Goal: Task Accomplishment & Management: Use online tool/utility

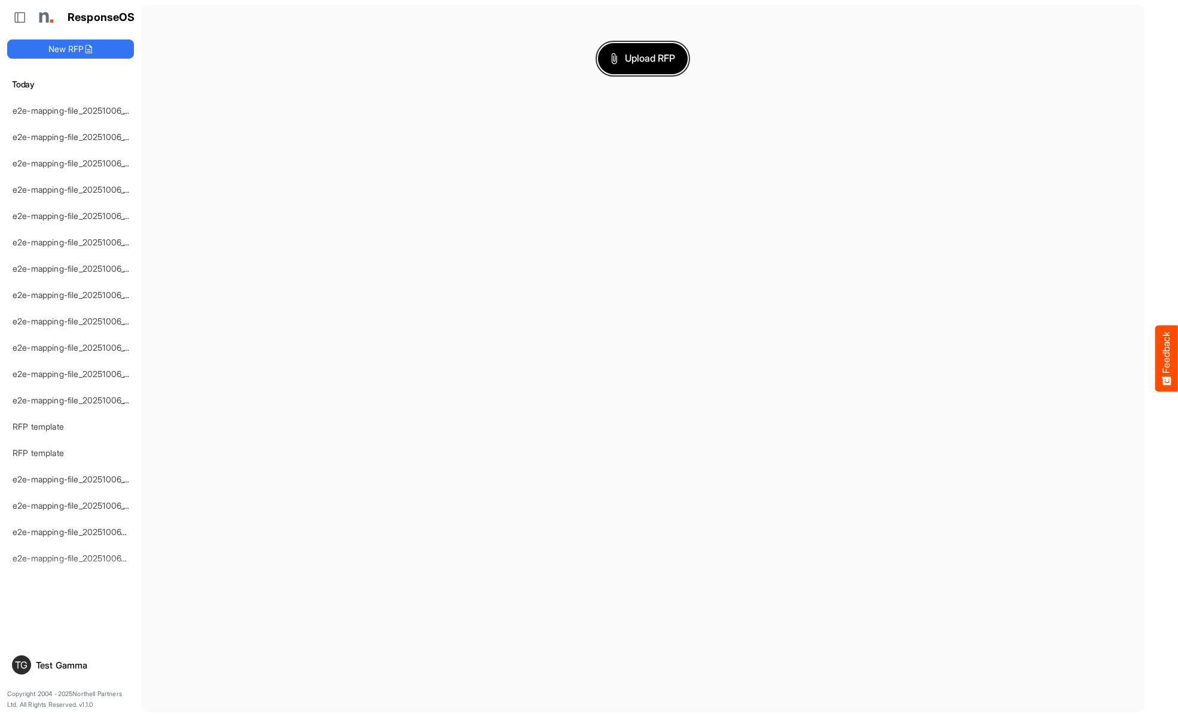
click at [643, 58] on span "Upload RFP" at bounding box center [643, 59] width 65 height 16
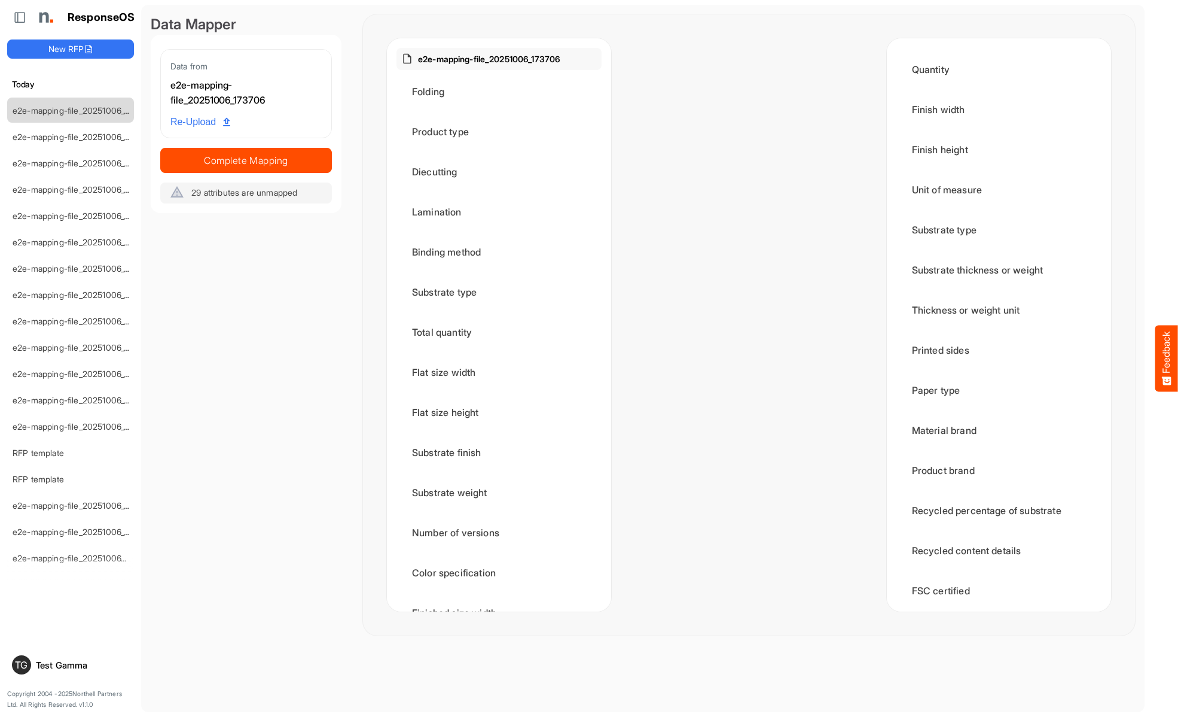
click at [502, 92] on div "Folding" at bounding box center [499, 91] width 205 height 37
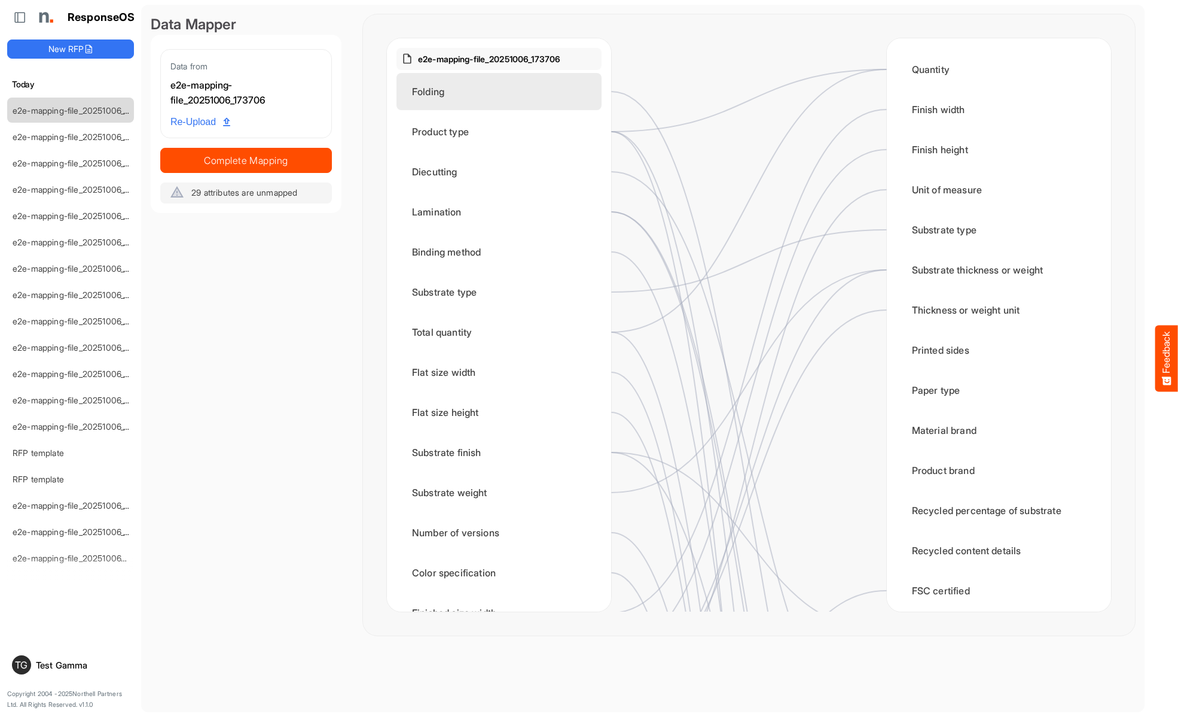
click at [467, 97] on div "Folding" at bounding box center [499, 91] width 205 height 37
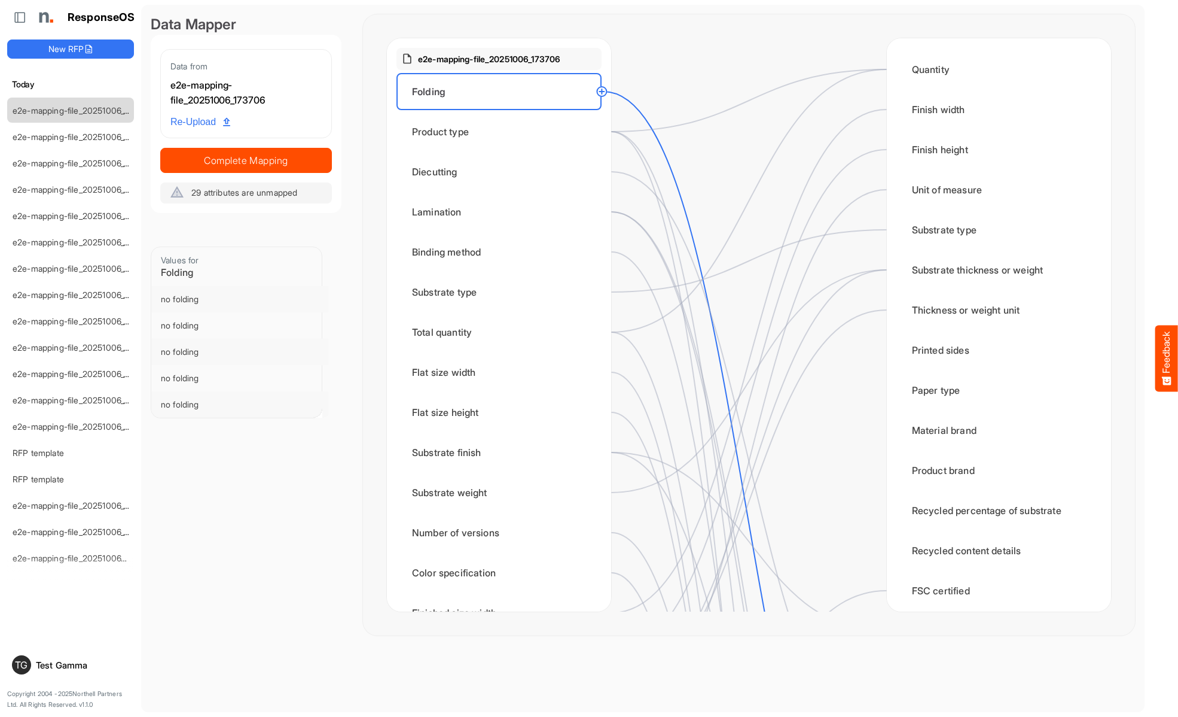
scroll to position [359, 0]
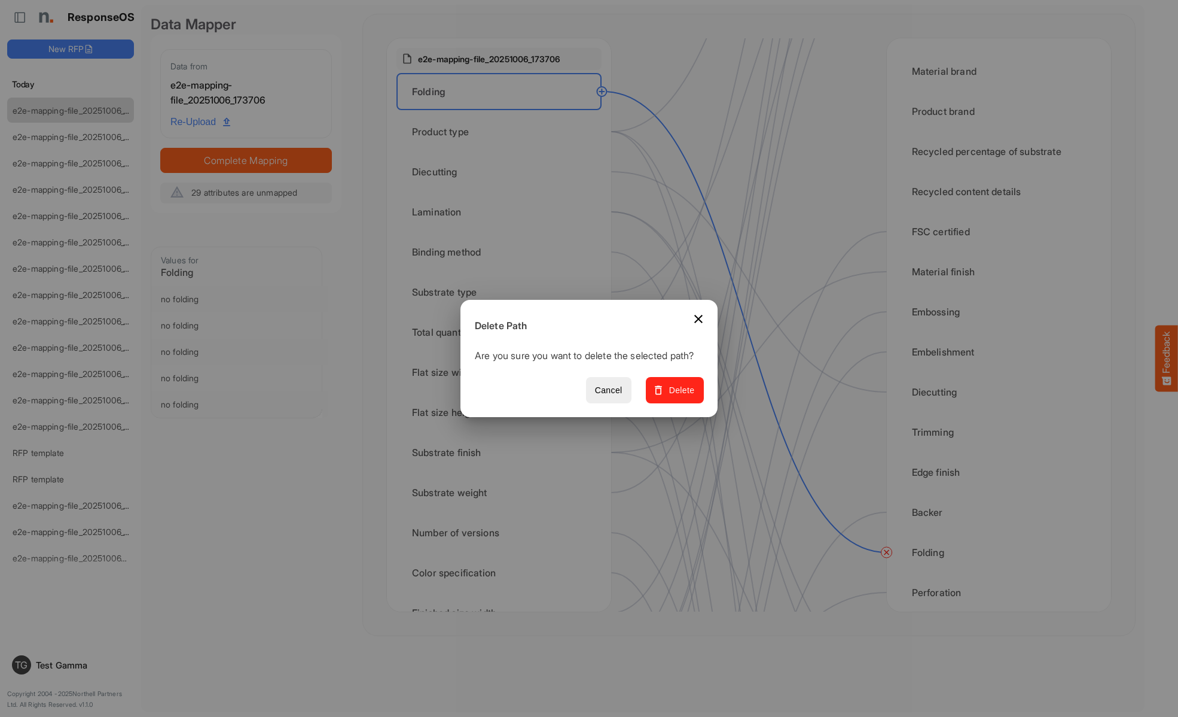
click at [679, 397] on span "Delete" at bounding box center [675, 390] width 40 height 15
click at [502, 132] on div "Product type" at bounding box center [499, 131] width 205 height 37
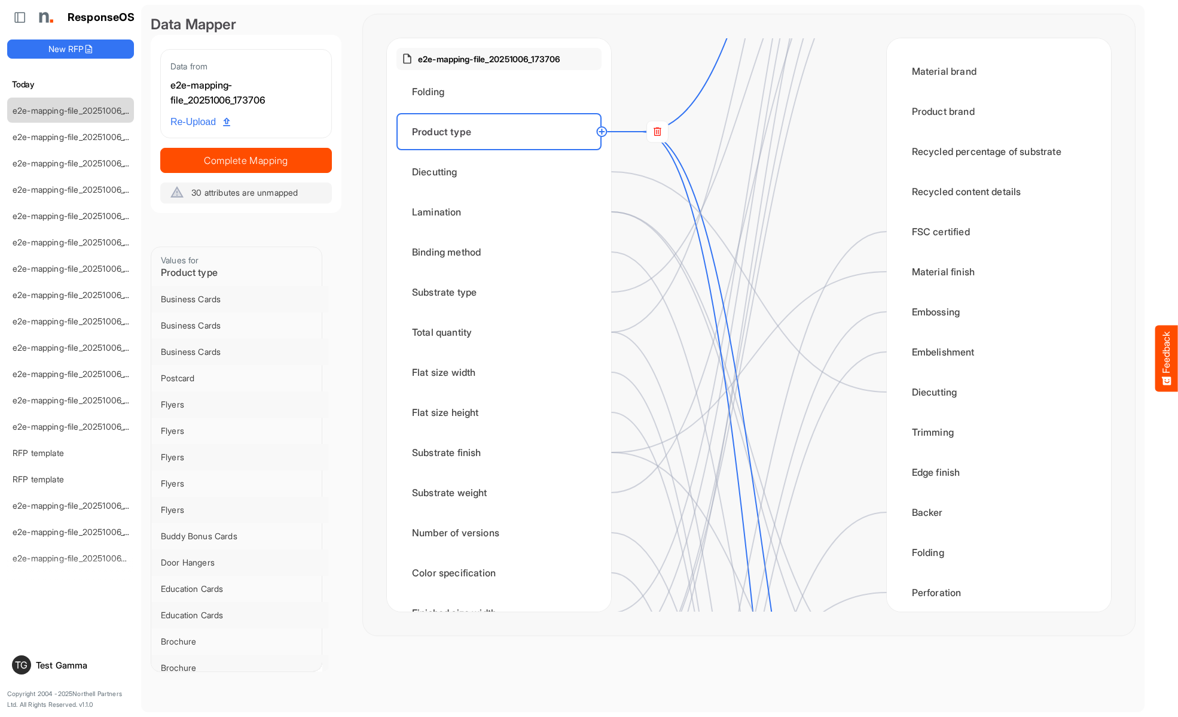
click at [657, 132] on rect at bounding box center [658, 132] width 22 height 22
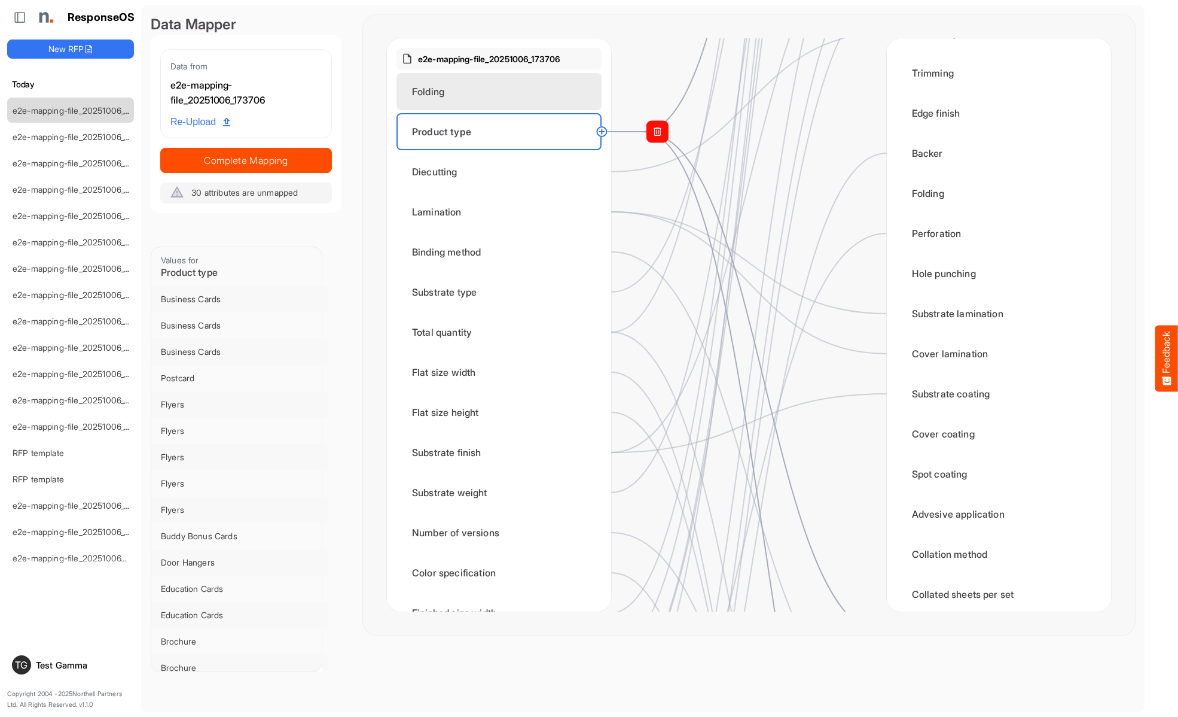
scroll to position [1316, 0]
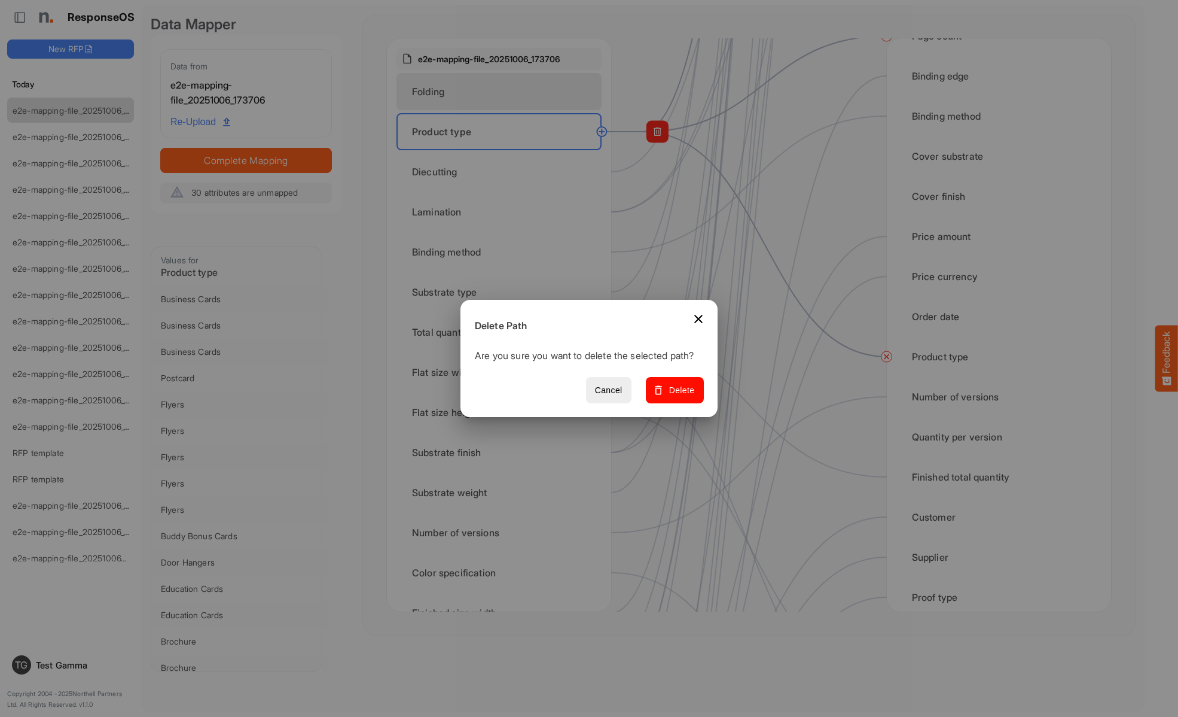
click at [679, 397] on span "Delete" at bounding box center [675, 390] width 40 height 15
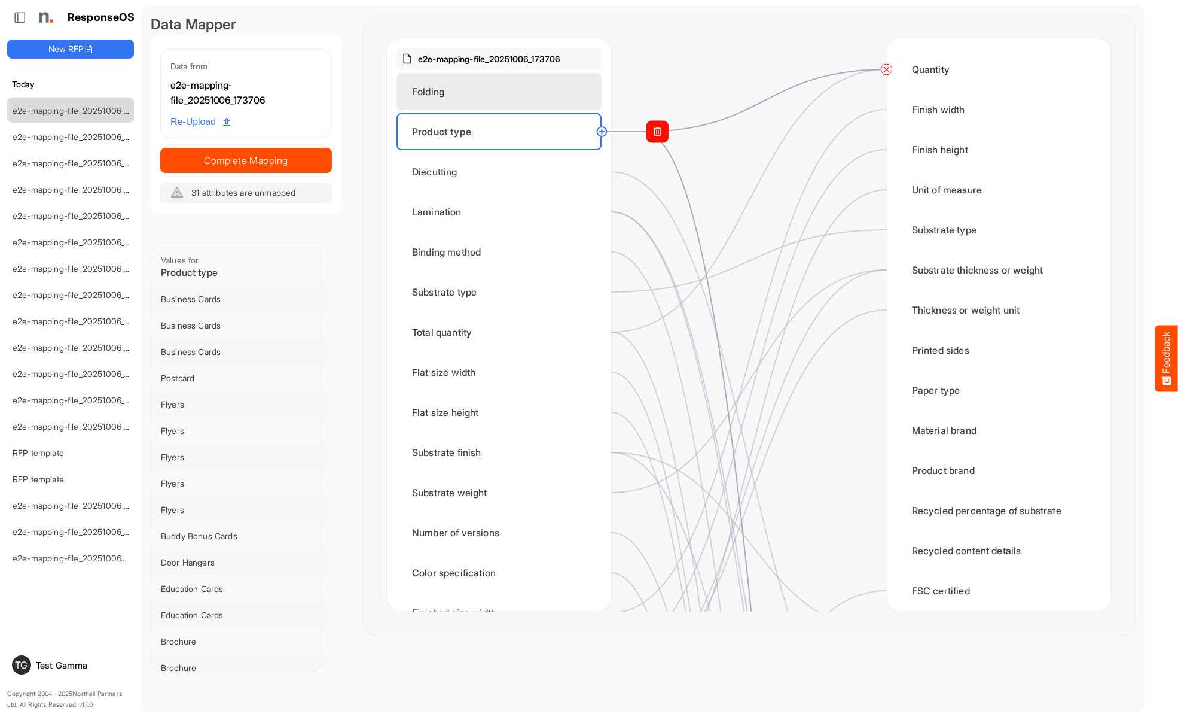
scroll to position [1077, 0]
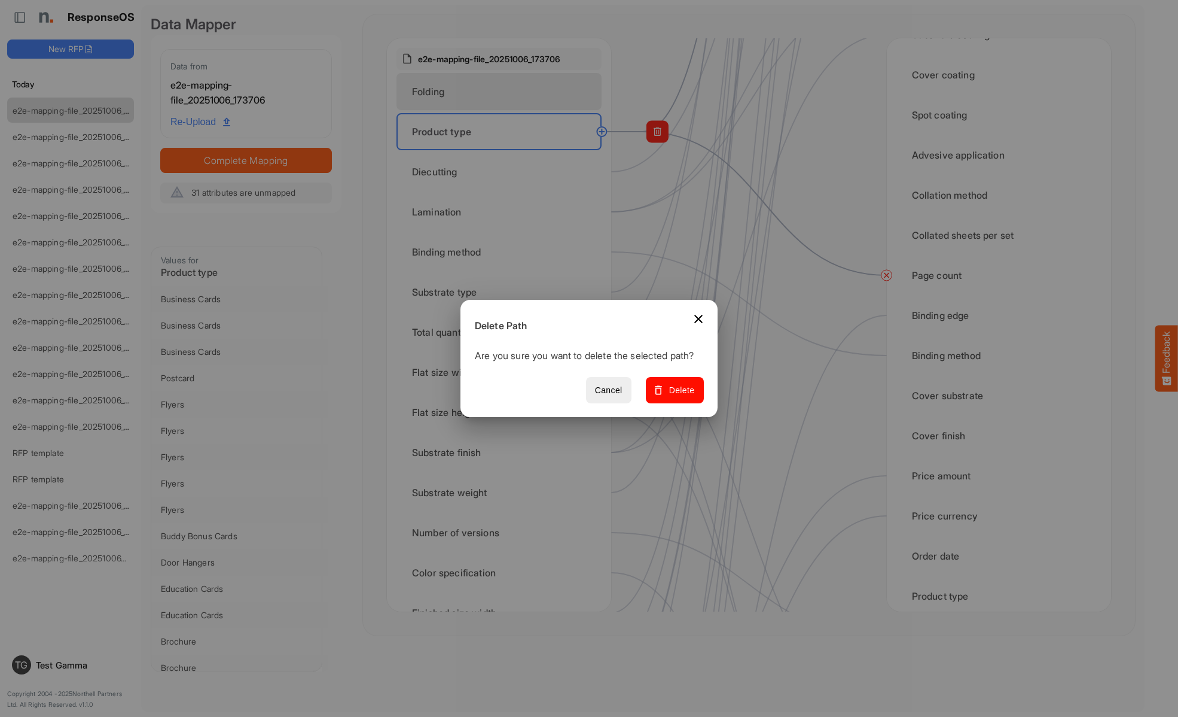
click at [679, 397] on span "Delete" at bounding box center [675, 390] width 40 height 15
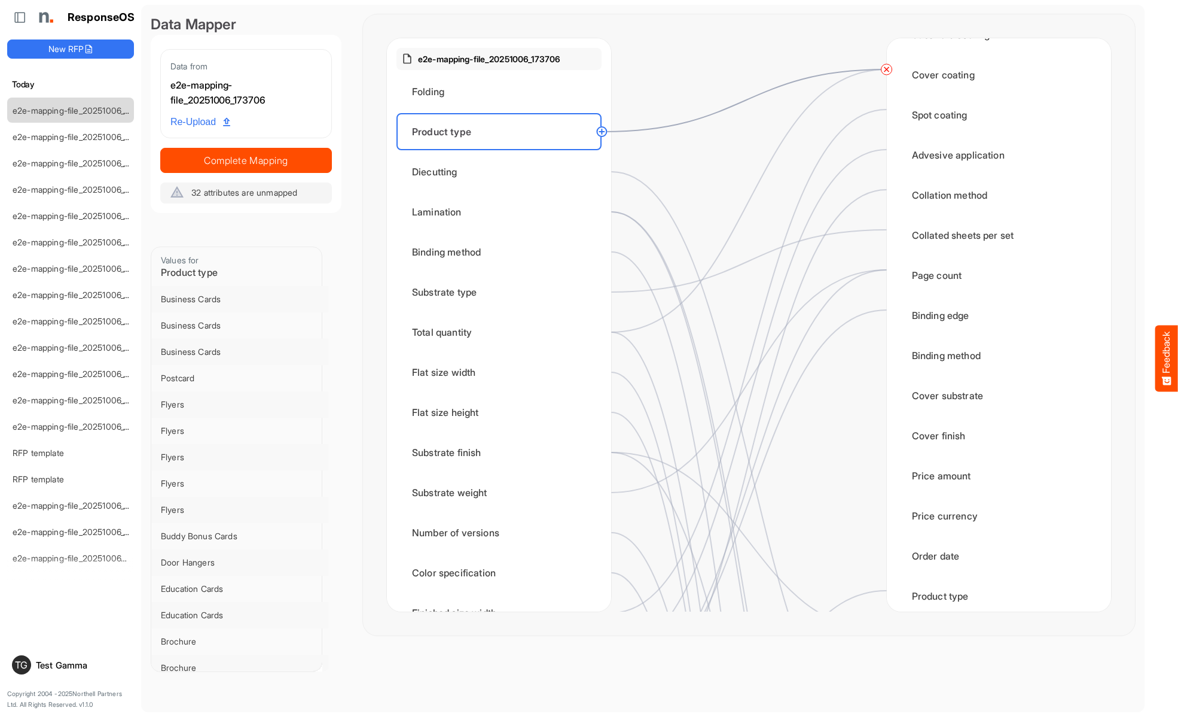
scroll to position [0, 0]
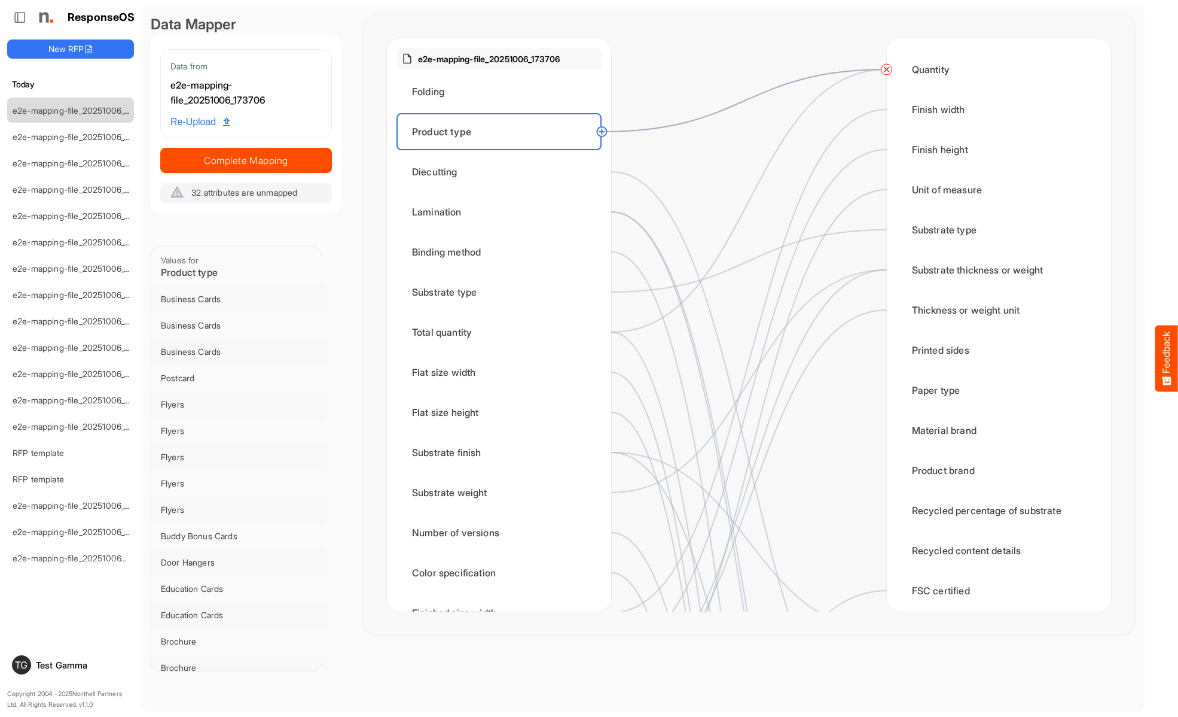
click at [886, 69] on circle at bounding box center [887, 69] width 14 height 14
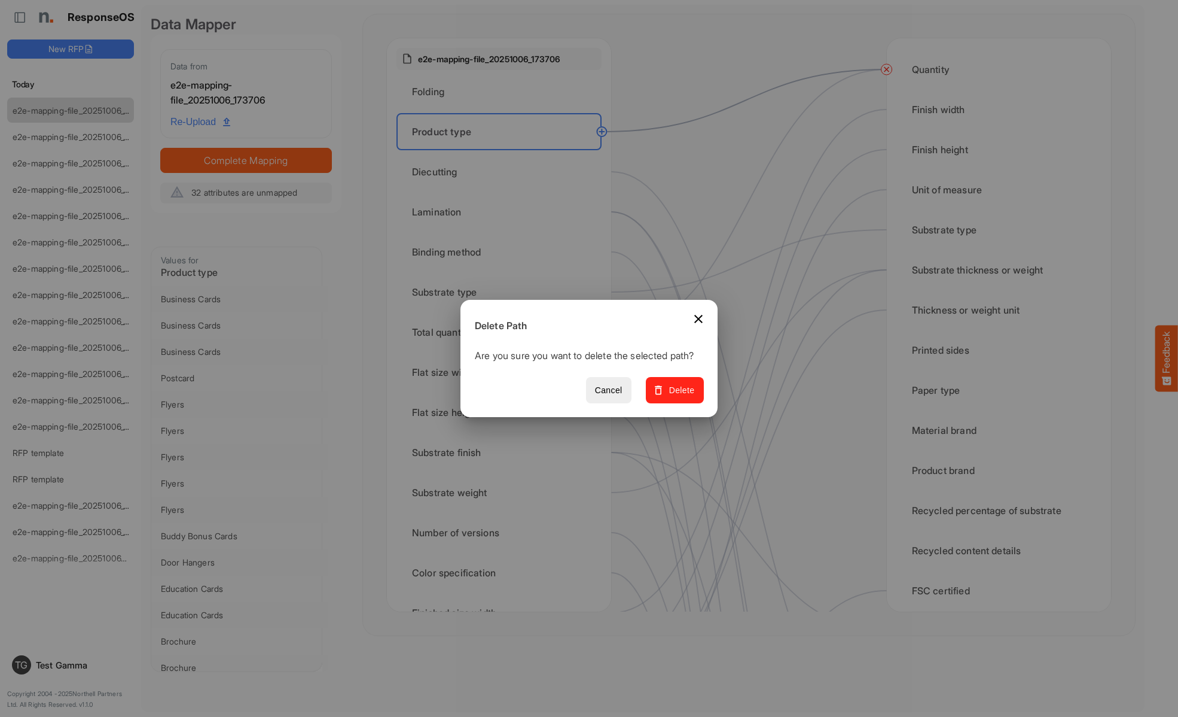
click at [679, 397] on span "Delete" at bounding box center [675, 390] width 40 height 15
click at [502, 172] on div "Diecutting" at bounding box center [499, 171] width 205 height 37
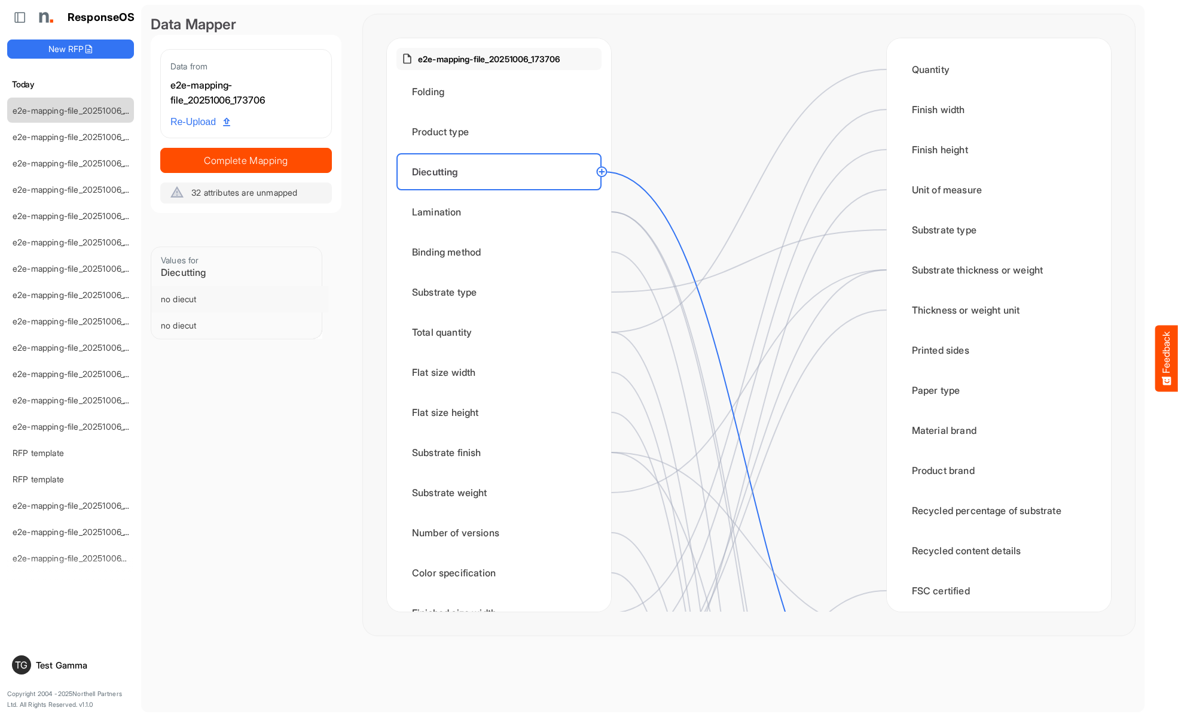
scroll to position [359, 0]
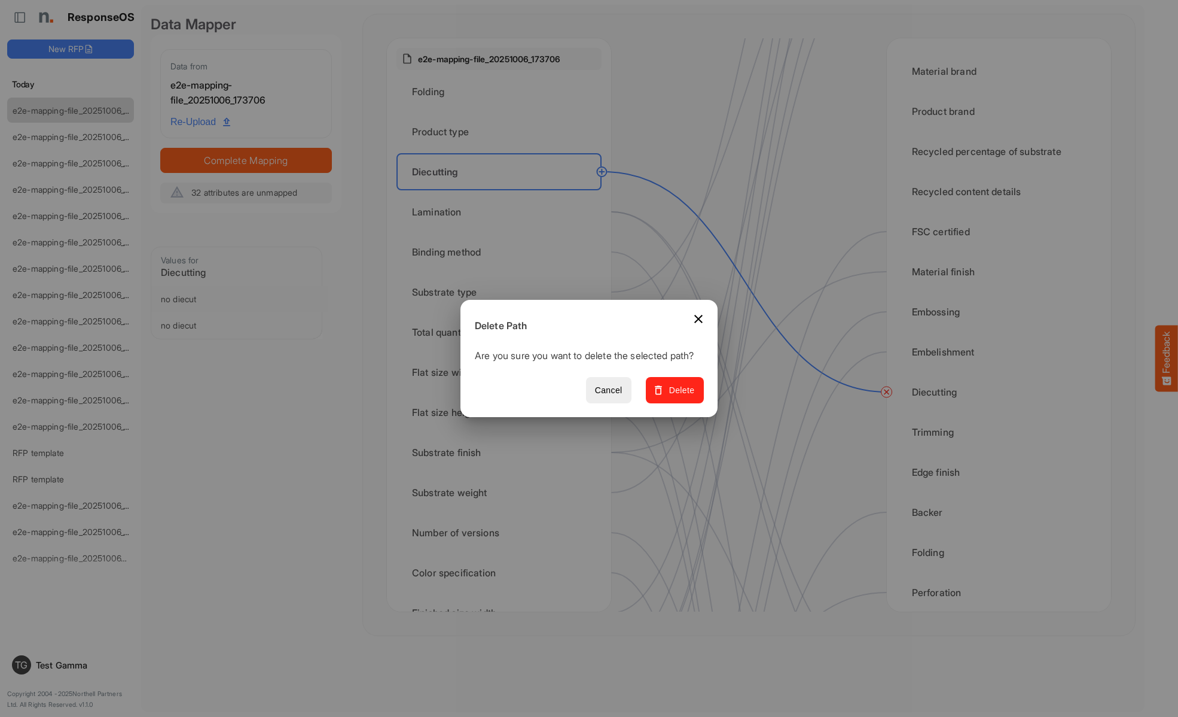
click at [679, 397] on span "Delete" at bounding box center [675, 390] width 40 height 15
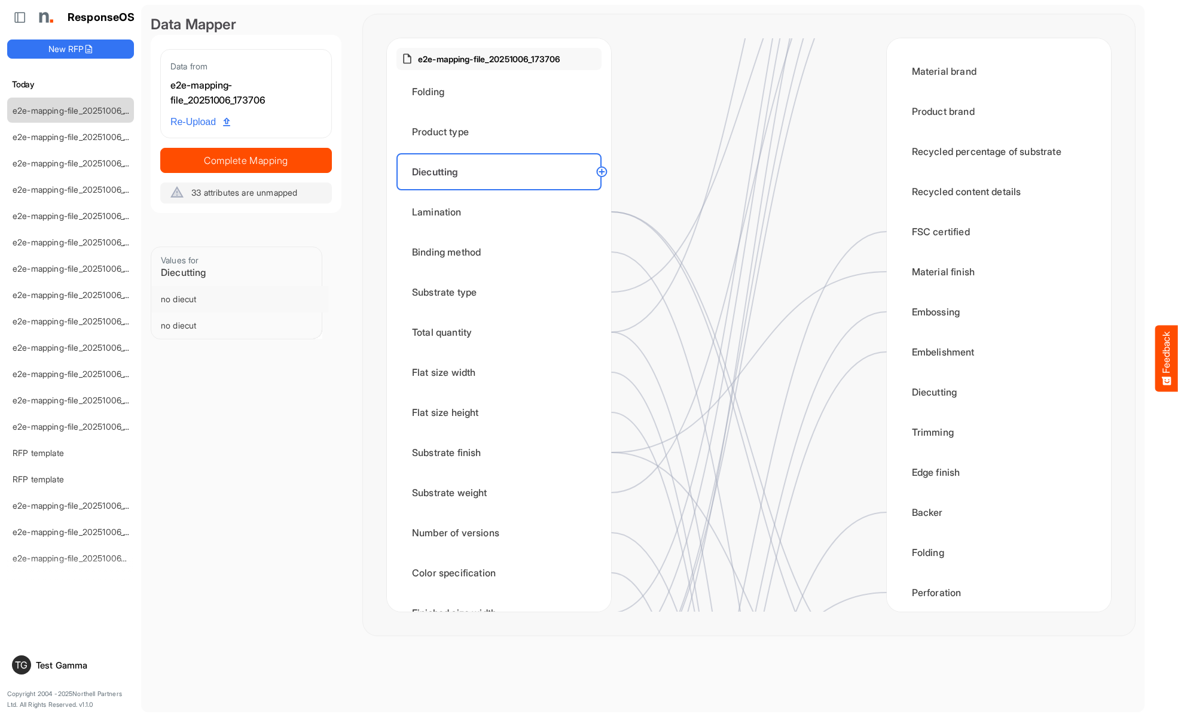
click at [502, 212] on div "Lamination" at bounding box center [499, 211] width 205 height 37
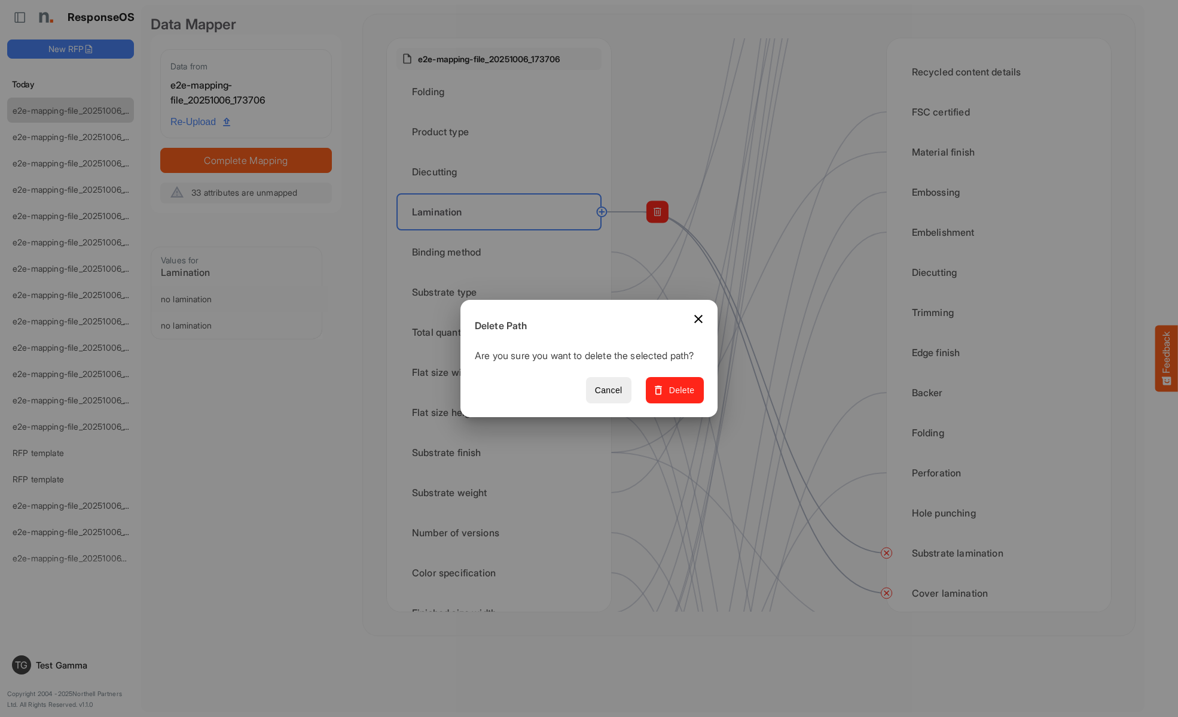
click at [679, 397] on span "Delete" at bounding box center [675, 390] width 40 height 15
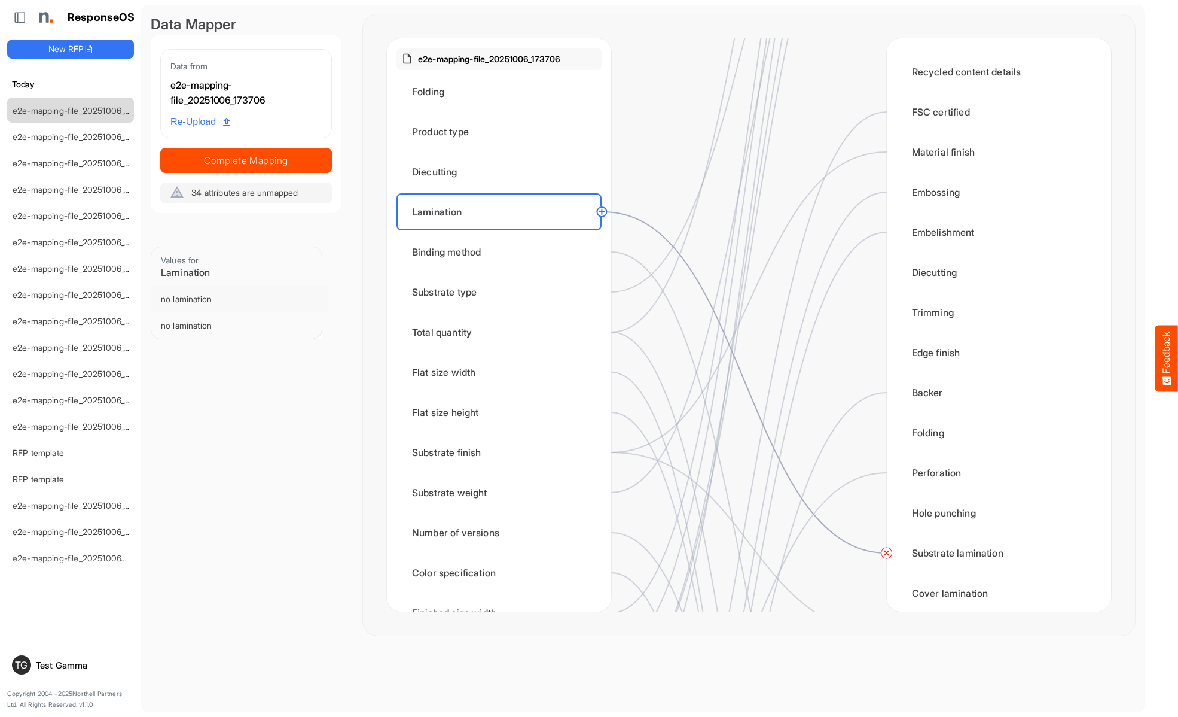
scroll to position [478, 0]
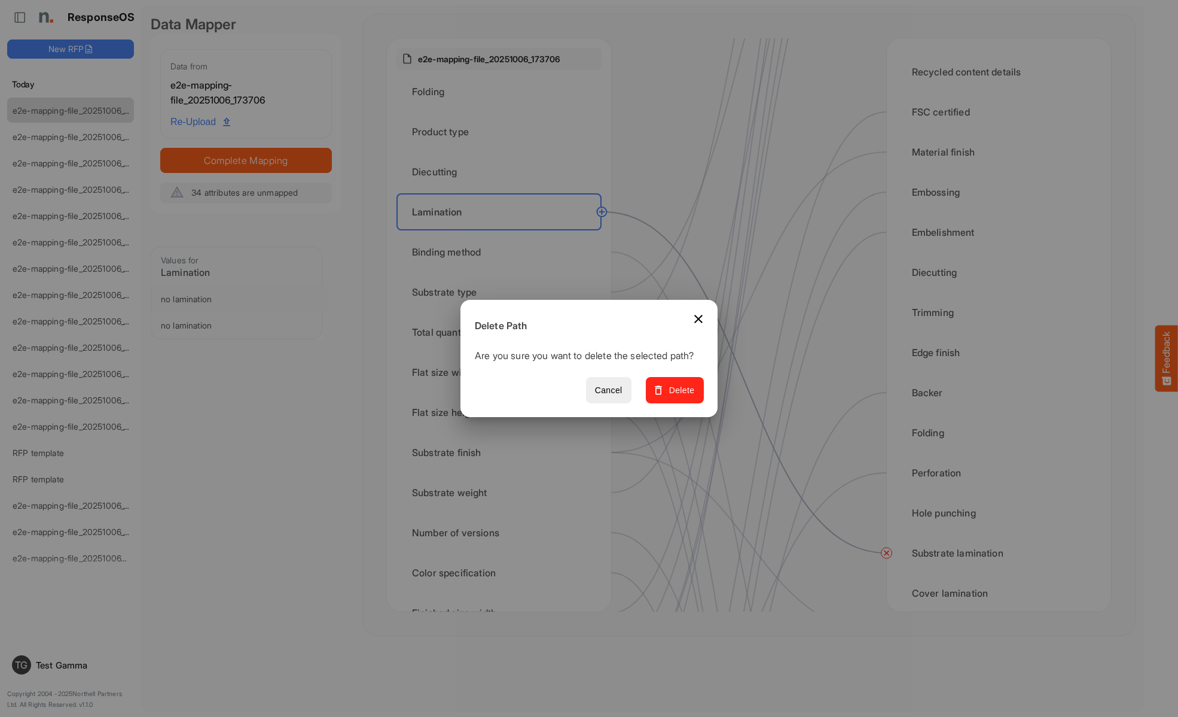
click at [679, 397] on span "Delete" at bounding box center [675, 390] width 40 height 15
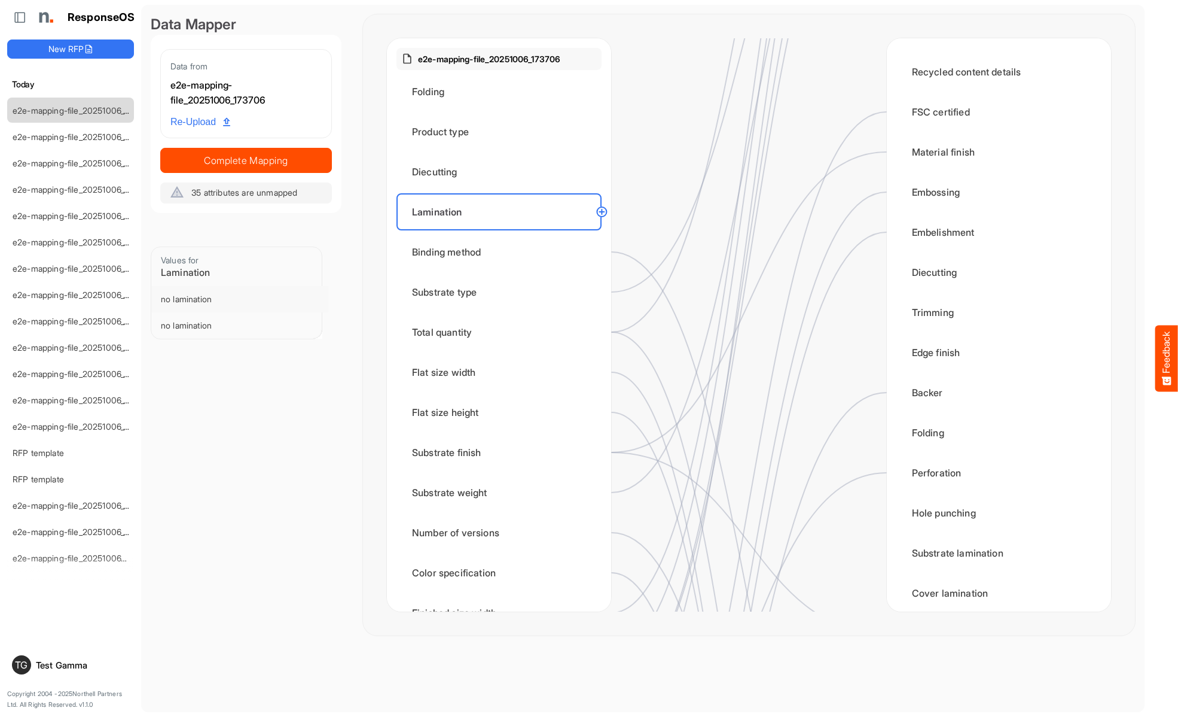
click at [502, 252] on div "Binding method" at bounding box center [499, 251] width 205 height 37
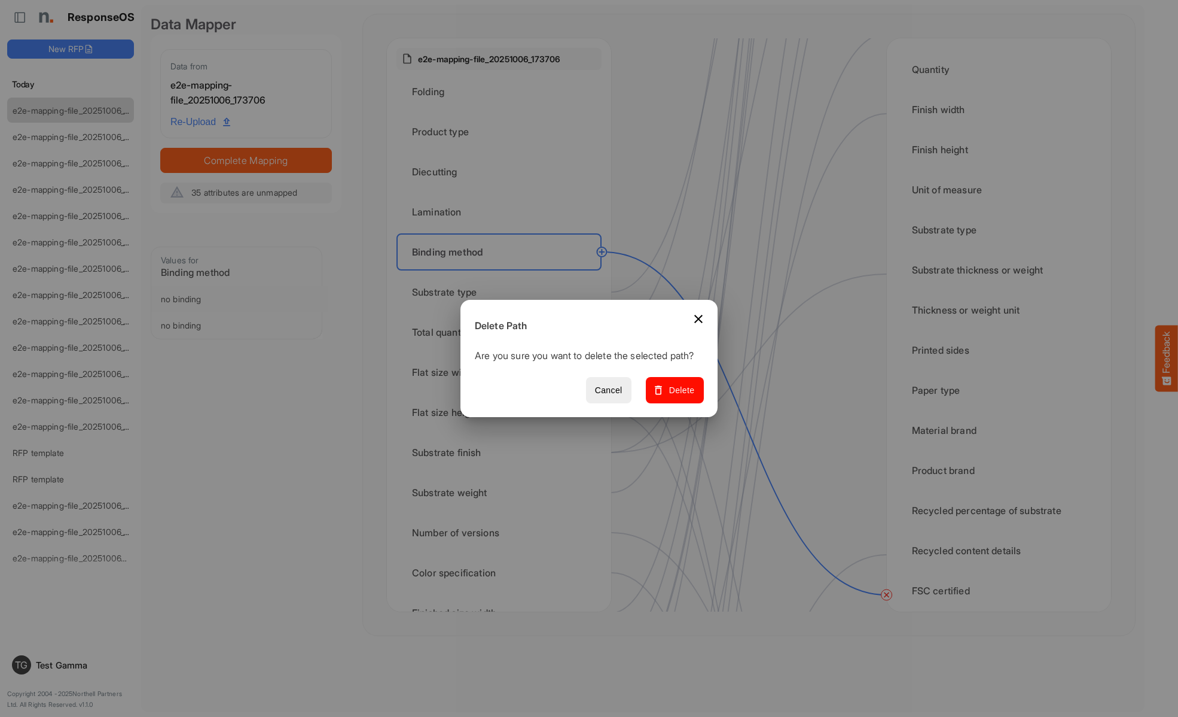
scroll to position [837, 0]
click at [679, 397] on span "Delete" at bounding box center [675, 390] width 40 height 15
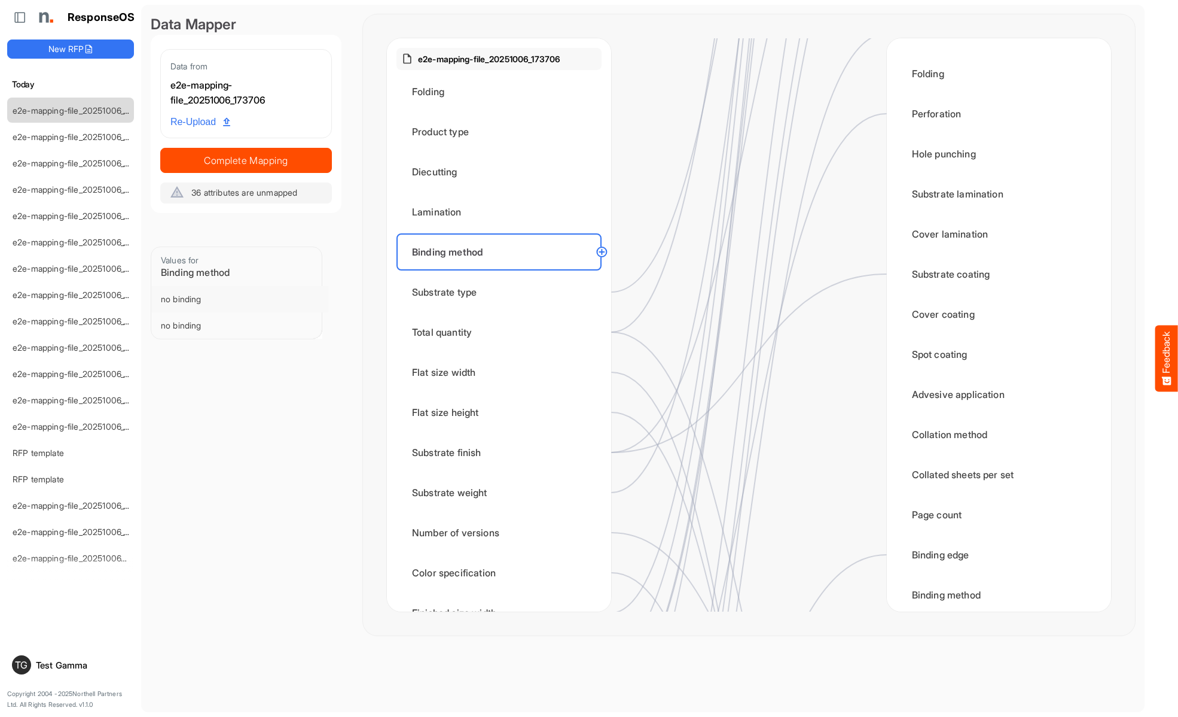
click at [502, 292] on div "Substrate type" at bounding box center [499, 291] width 205 height 37
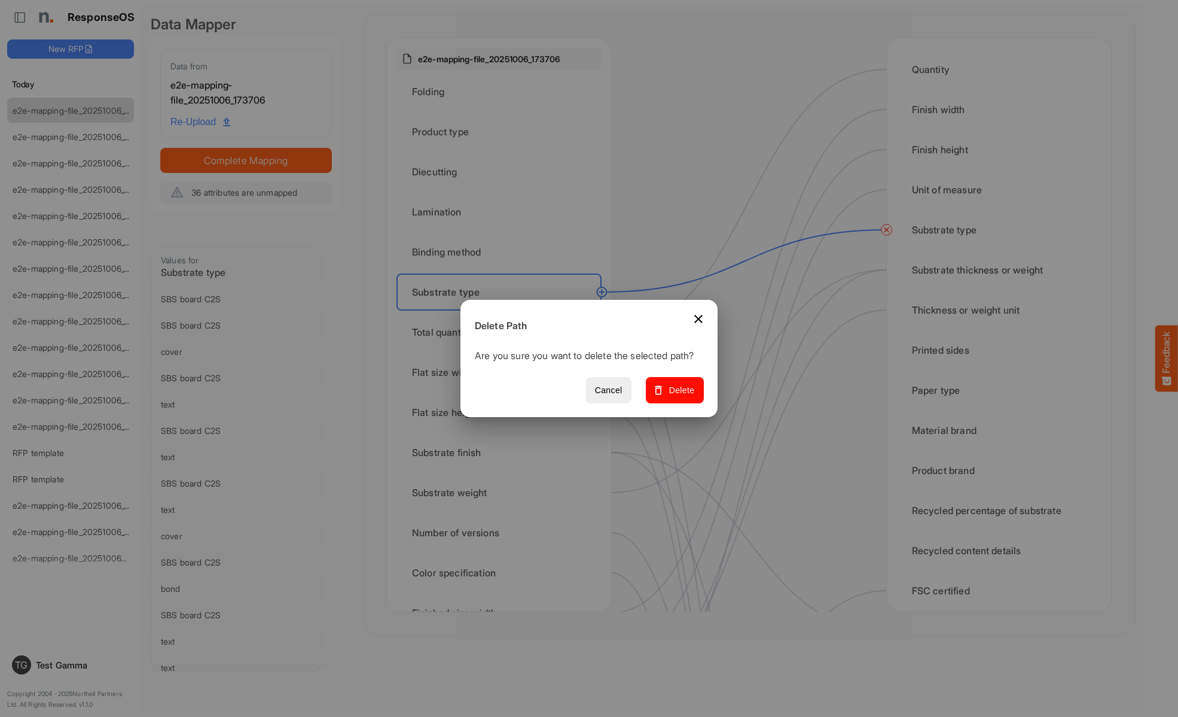
click at [679, 397] on span "Delete" at bounding box center [675, 390] width 40 height 15
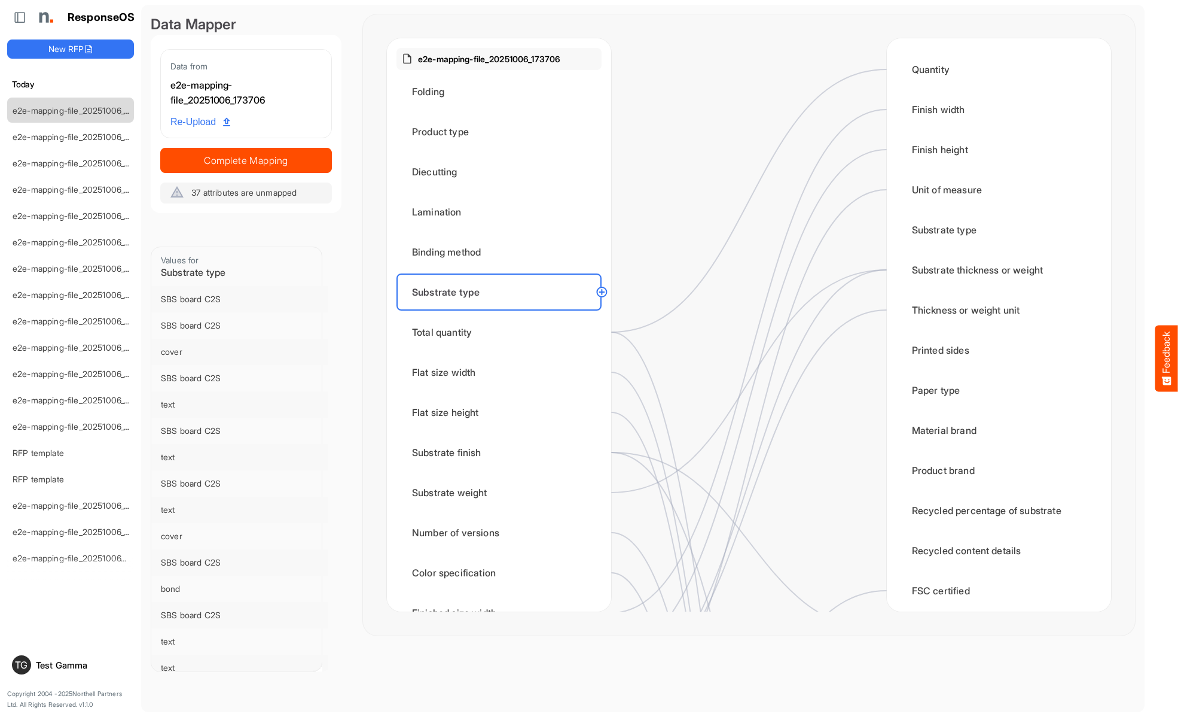
click at [502, 332] on div "Total quantity" at bounding box center [499, 331] width 205 height 37
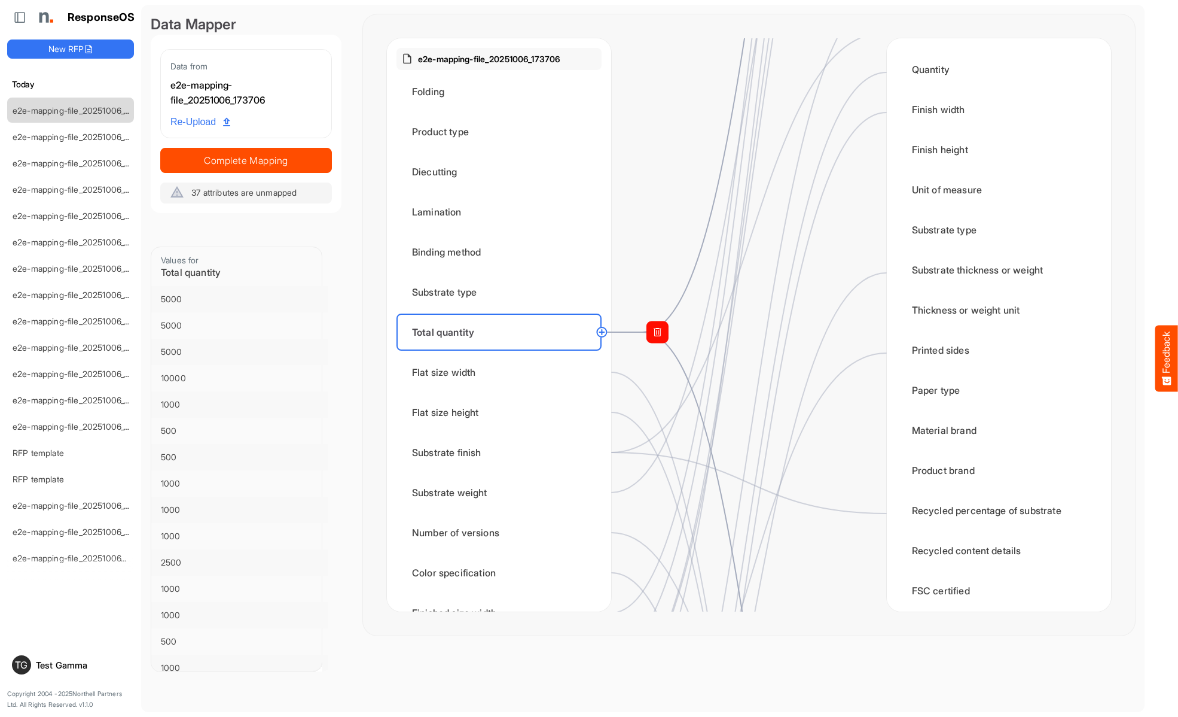
scroll to position [1435, 0]
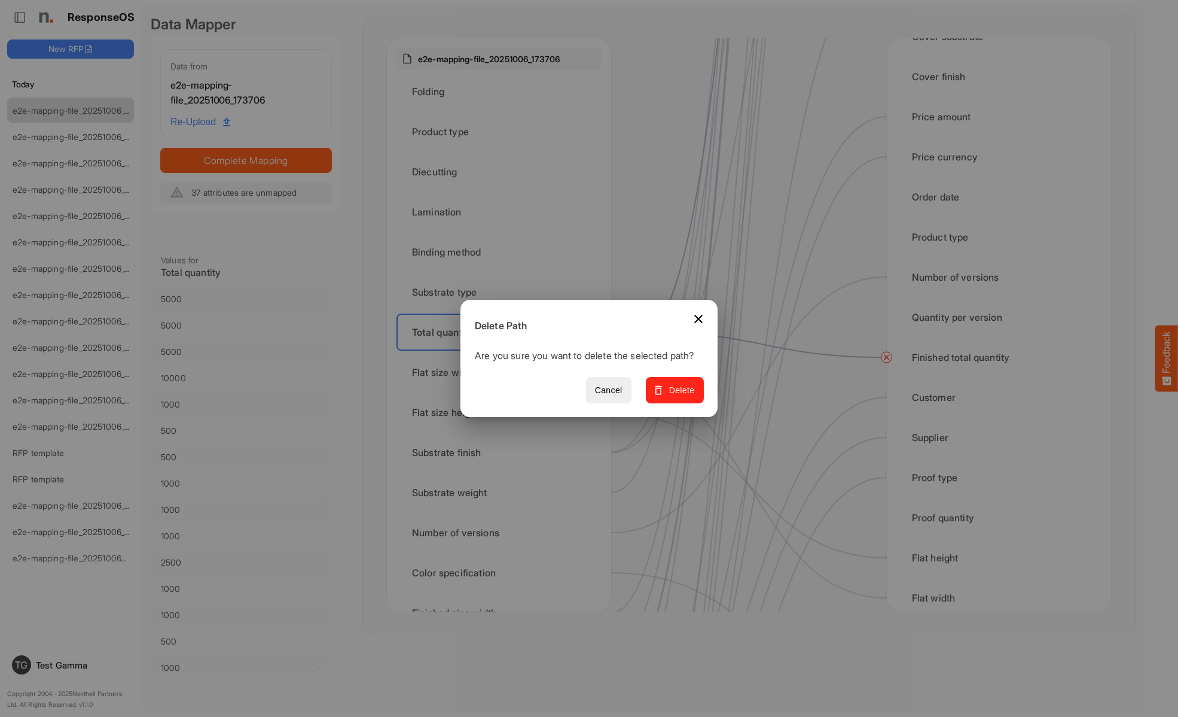
click at [679, 397] on span "Delete" at bounding box center [675, 390] width 40 height 15
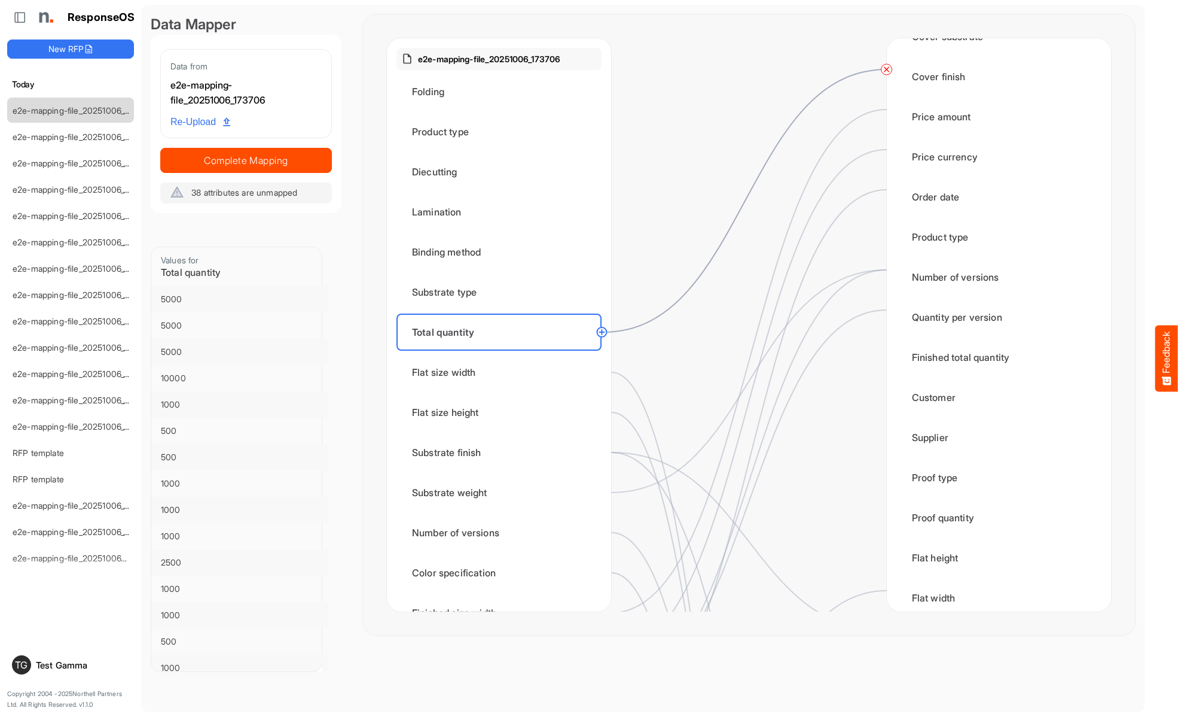
scroll to position [0, 0]
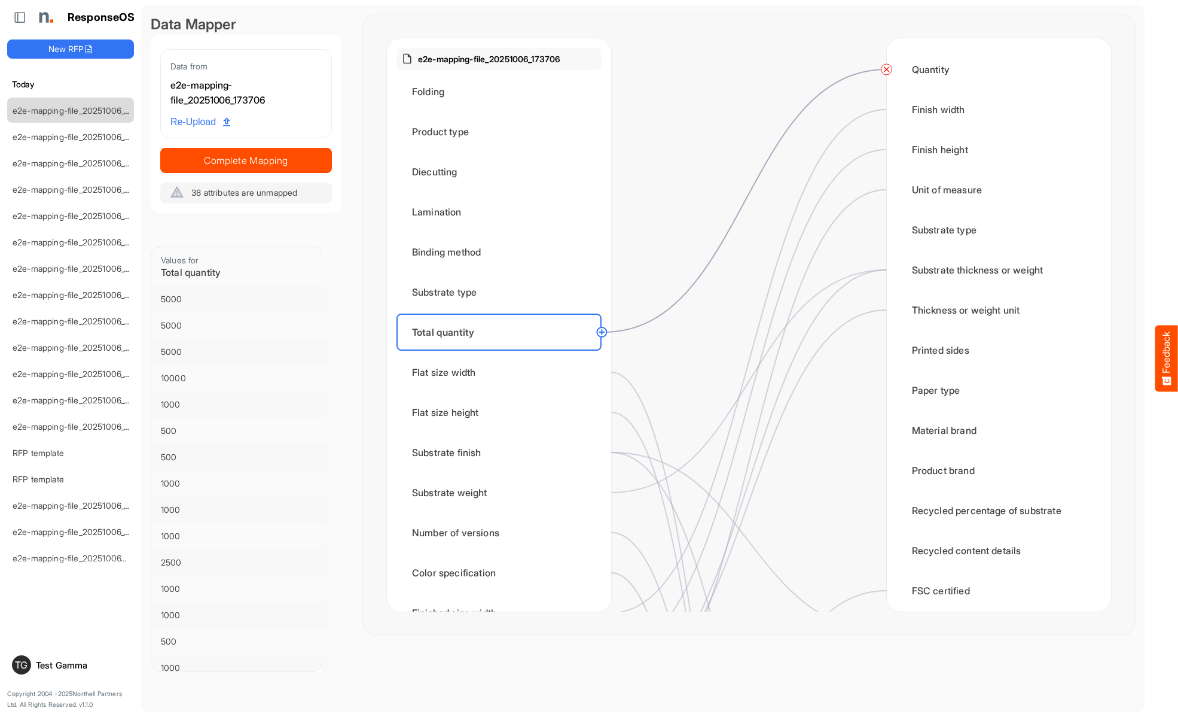
click at [886, 69] on circle at bounding box center [887, 69] width 14 height 14
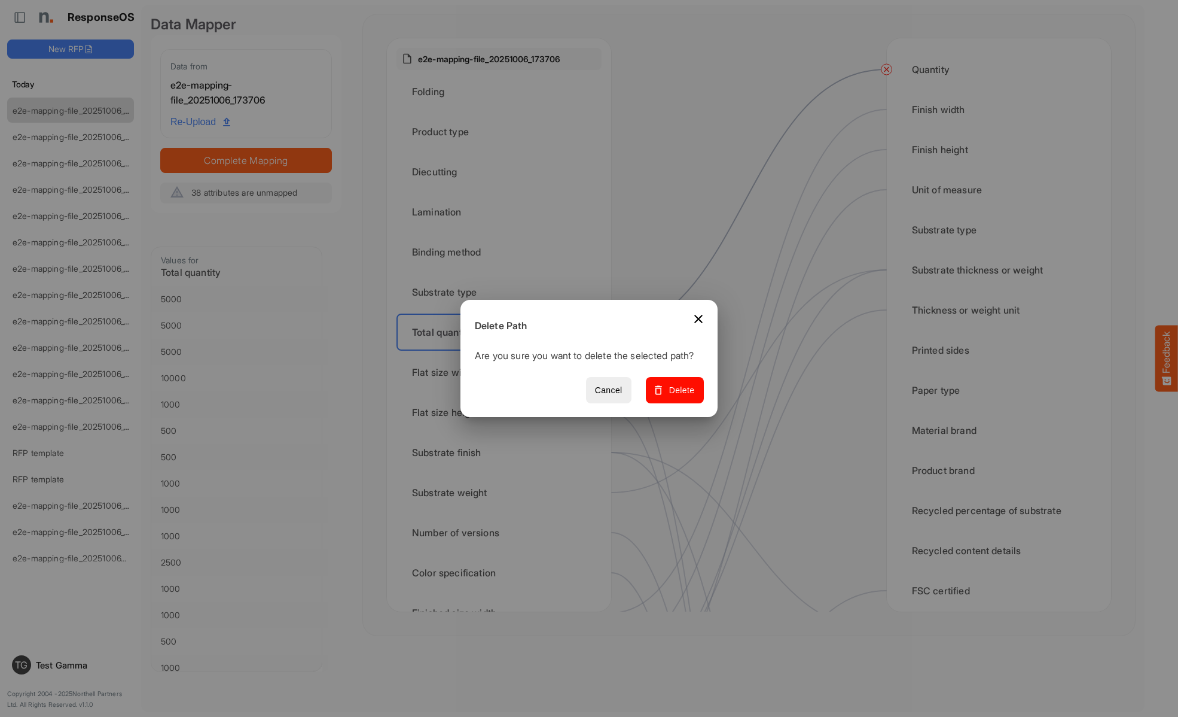
click at [679, 397] on span "Delete" at bounding box center [675, 390] width 40 height 15
click at [502, 372] on div "Flat size width" at bounding box center [499, 371] width 205 height 37
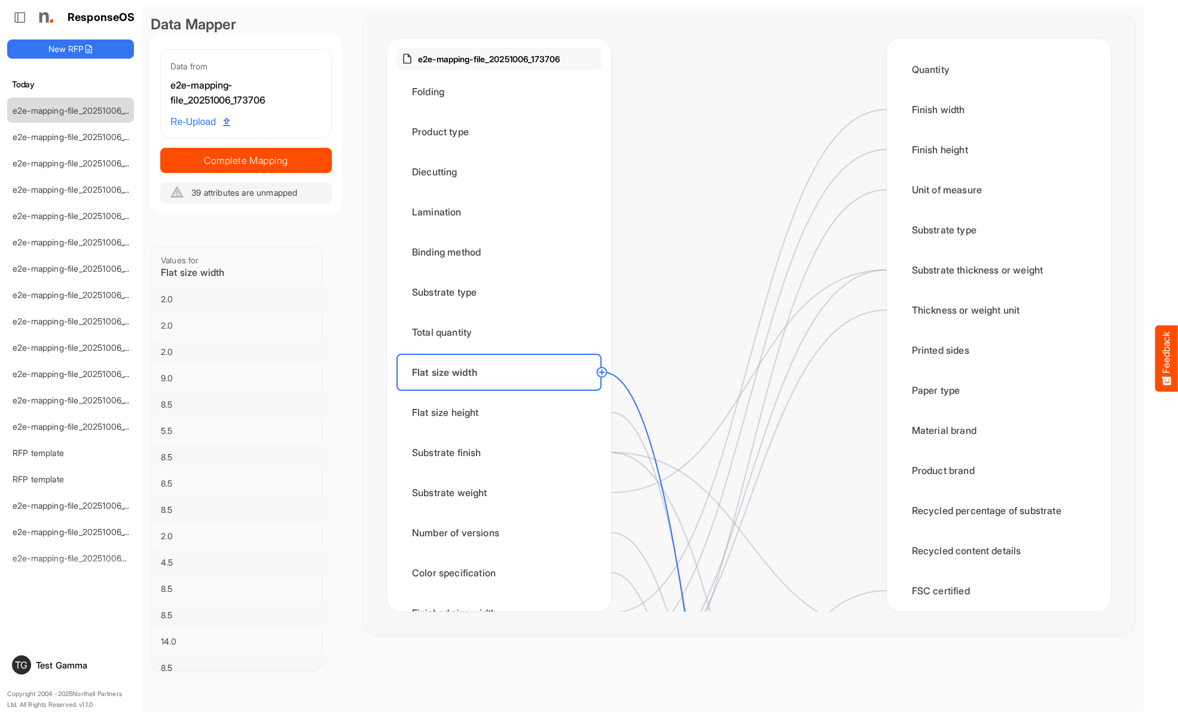
scroll to position [1555, 0]
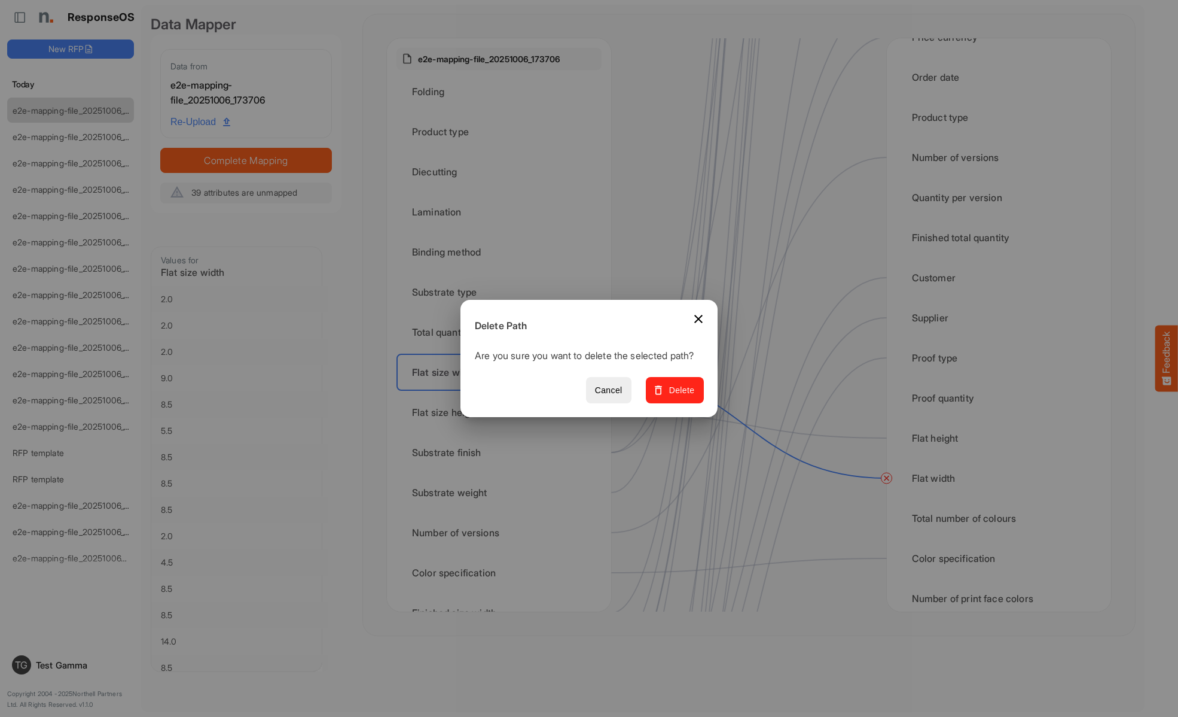
click at [679, 397] on span "Delete" at bounding box center [675, 390] width 40 height 15
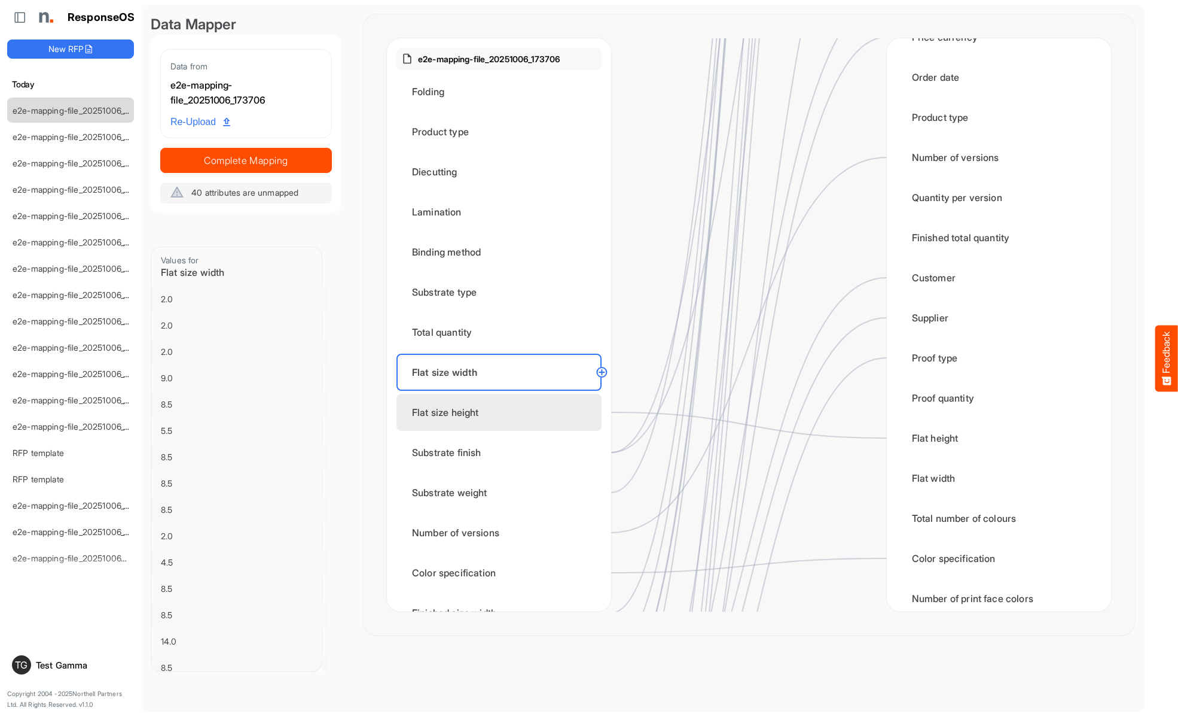
click at [502, 412] on div "Flat size height" at bounding box center [499, 412] width 205 height 37
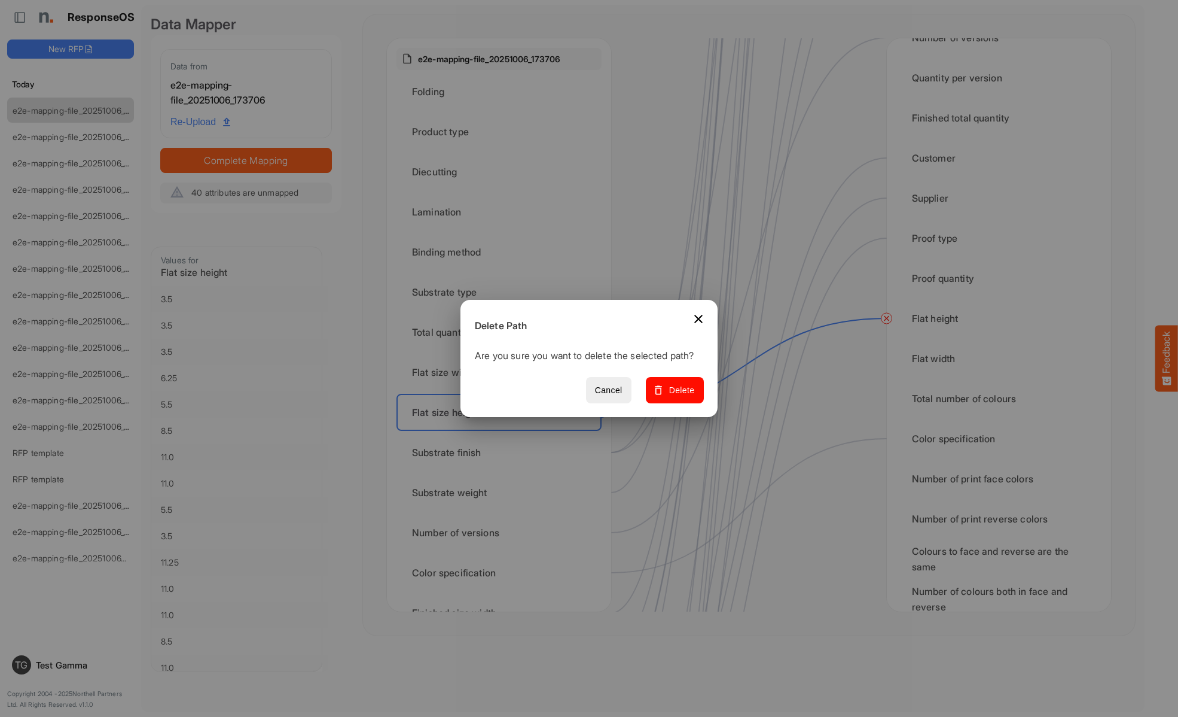
click at [679, 397] on span "Delete" at bounding box center [675, 390] width 40 height 15
click at [502, 452] on div "Substrate finish" at bounding box center [499, 452] width 205 height 37
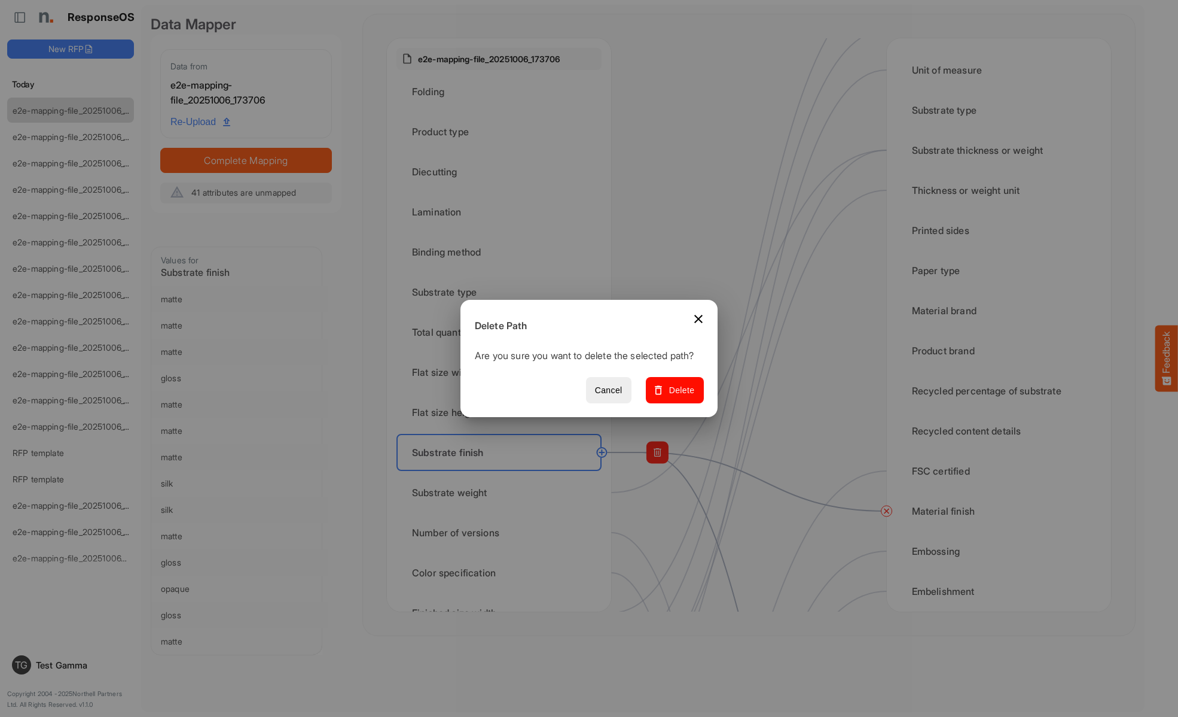
click at [679, 397] on span "Delete" at bounding box center [675, 390] width 40 height 15
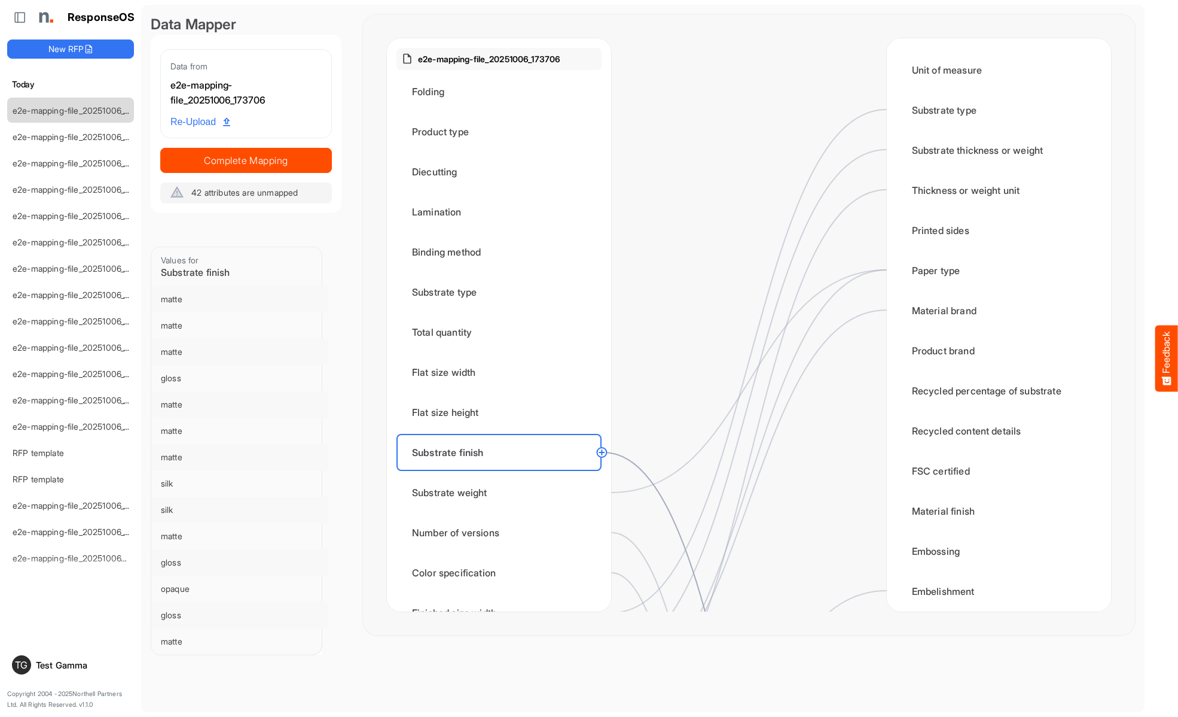
scroll to position [718, 0]
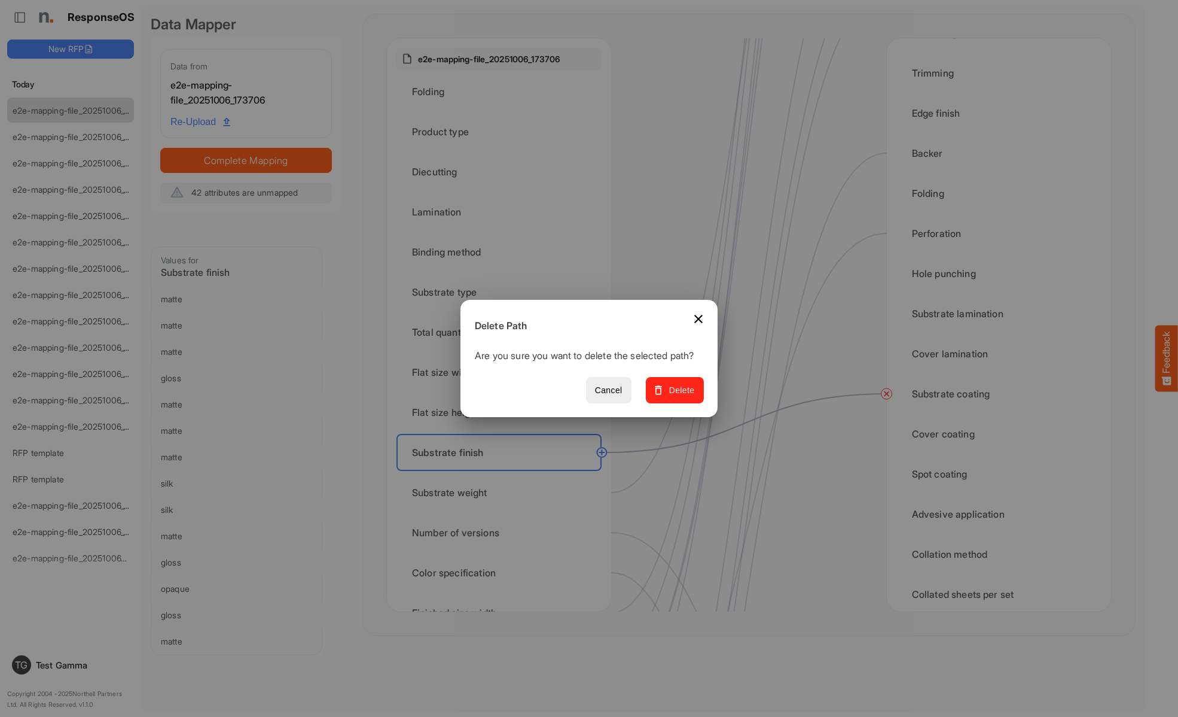
click at [679, 397] on span "Delete" at bounding box center [675, 390] width 40 height 15
click at [502, 492] on div "Substrate weight" at bounding box center [499, 492] width 205 height 37
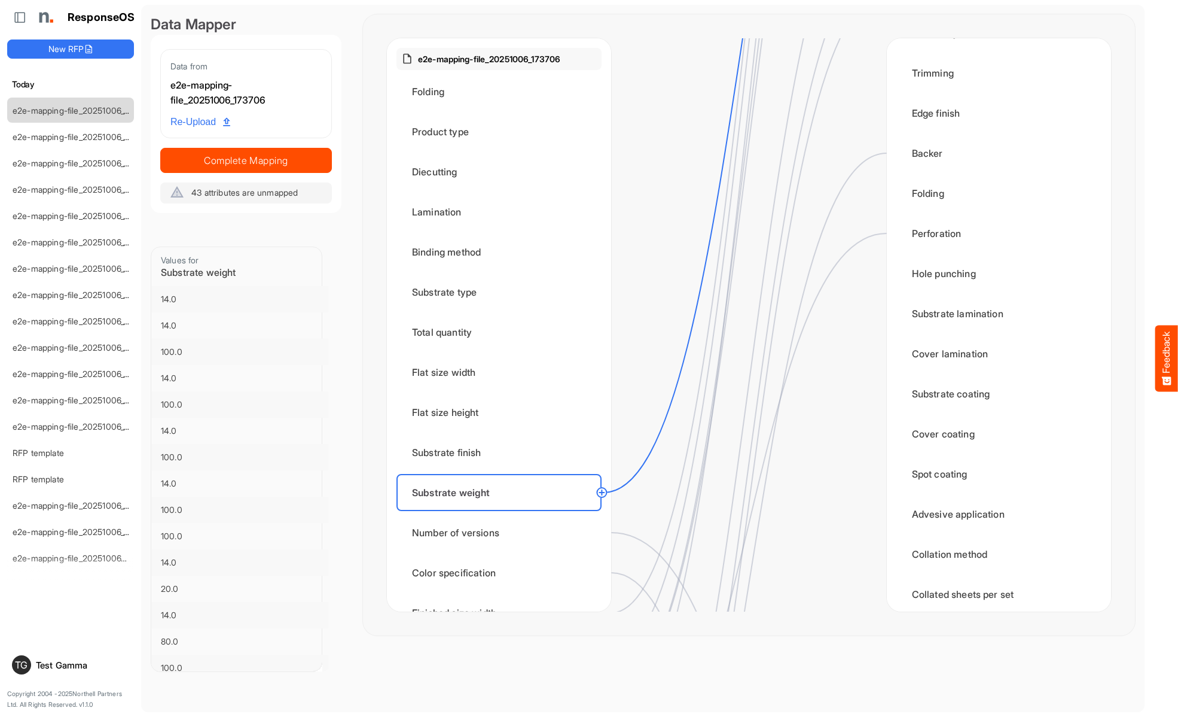
scroll to position [0, 0]
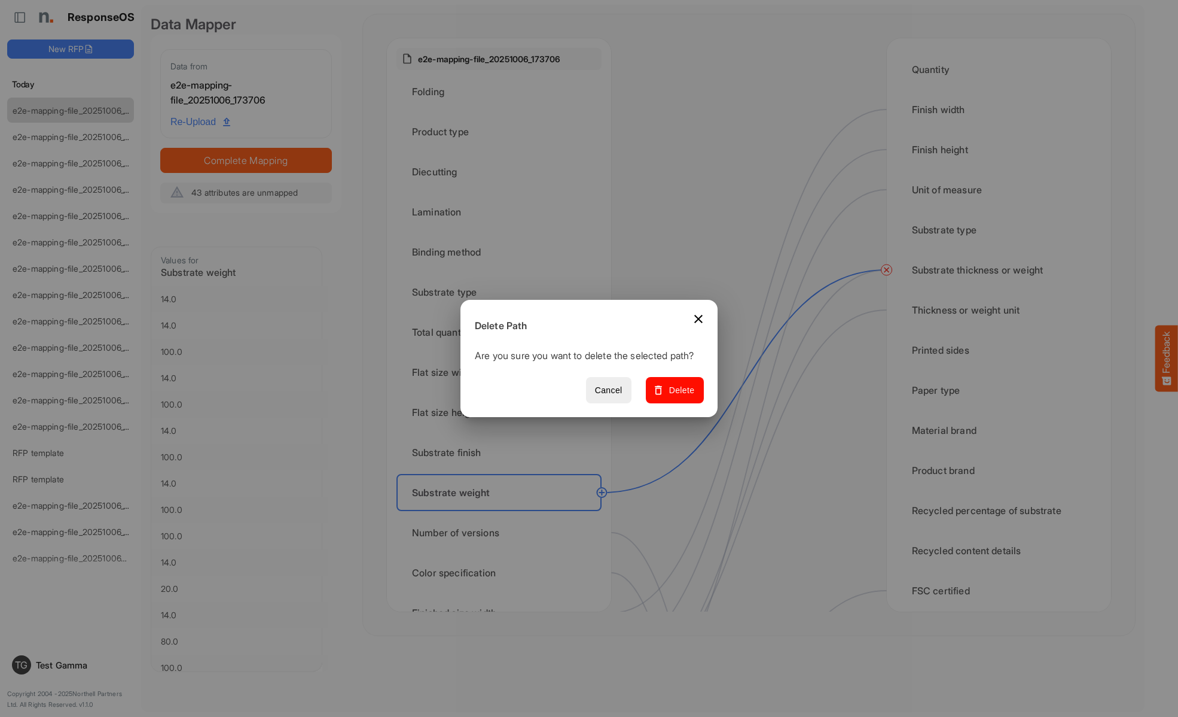
click at [679, 397] on span "Delete" at bounding box center [675, 390] width 40 height 15
click at [502, 532] on div "Number of versions" at bounding box center [499, 532] width 205 height 37
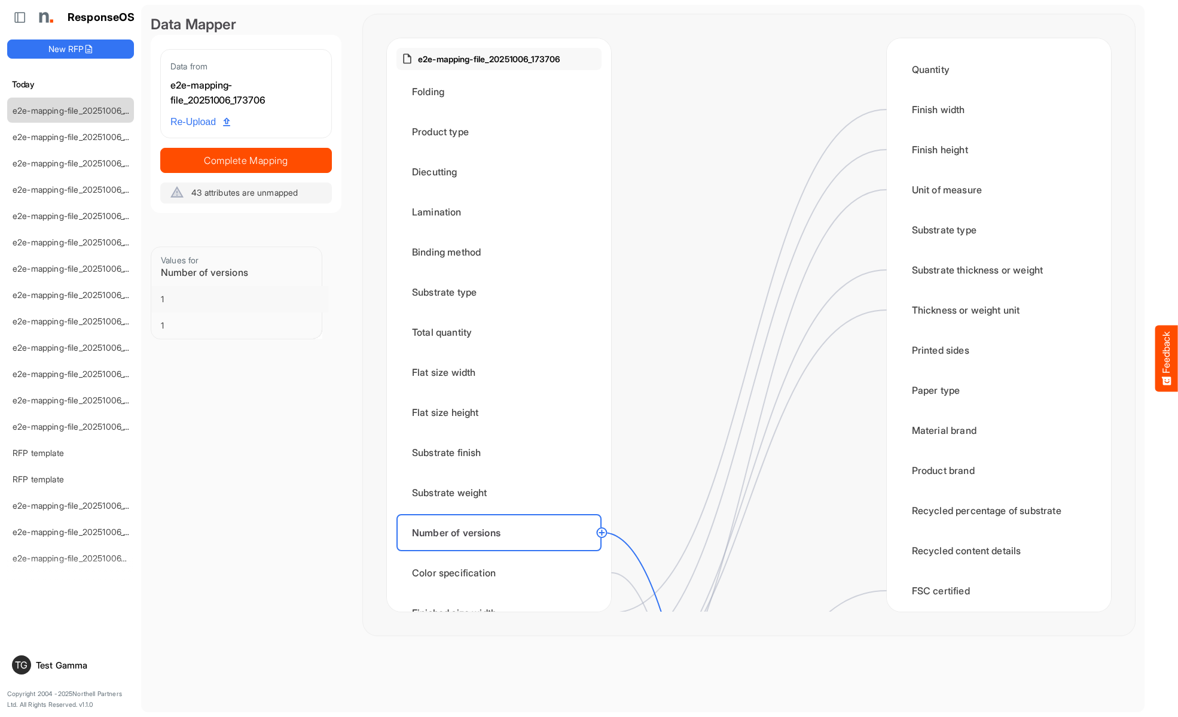
scroll to position [1316, 0]
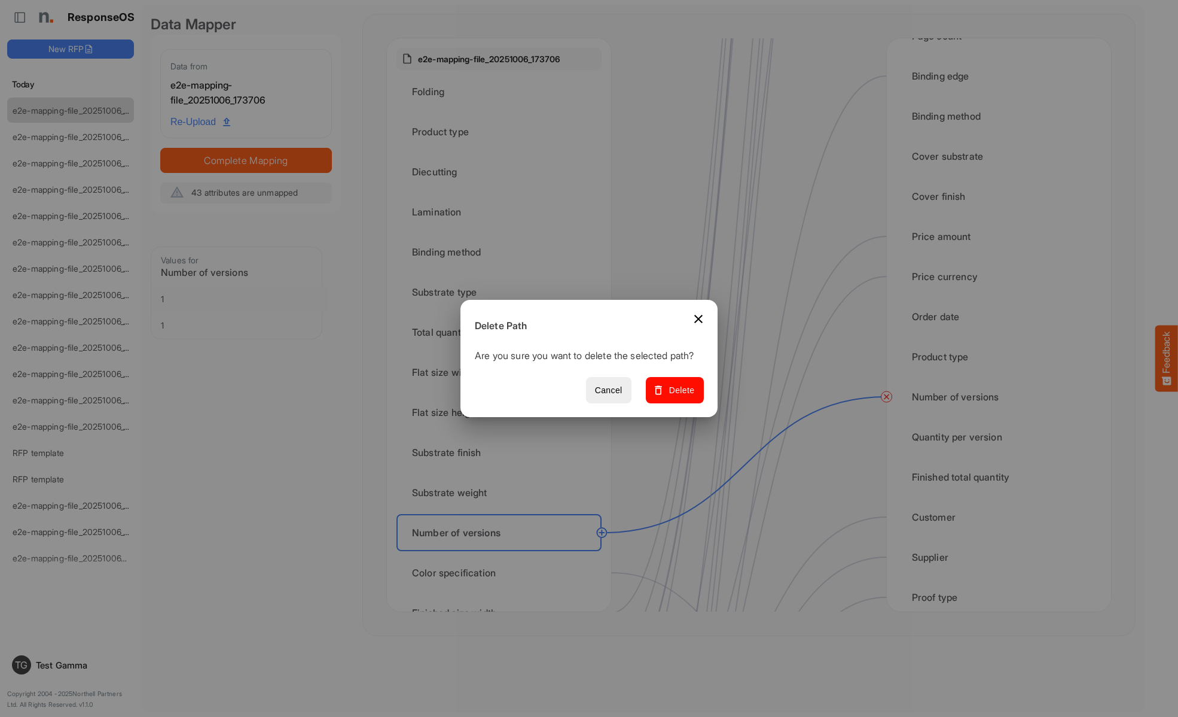
click at [679, 397] on span "Delete" at bounding box center [675, 390] width 40 height 15
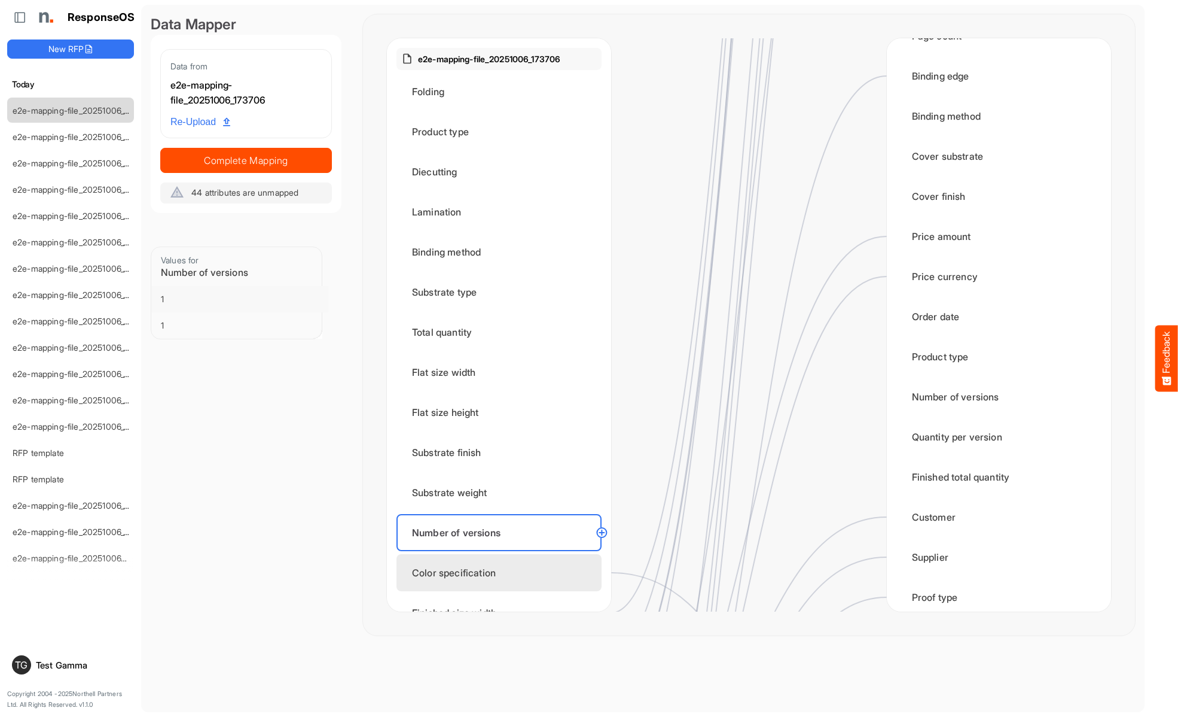
click at [502, 572] on div "Color specification" at bounding box center [499, 572] width 205 height 37
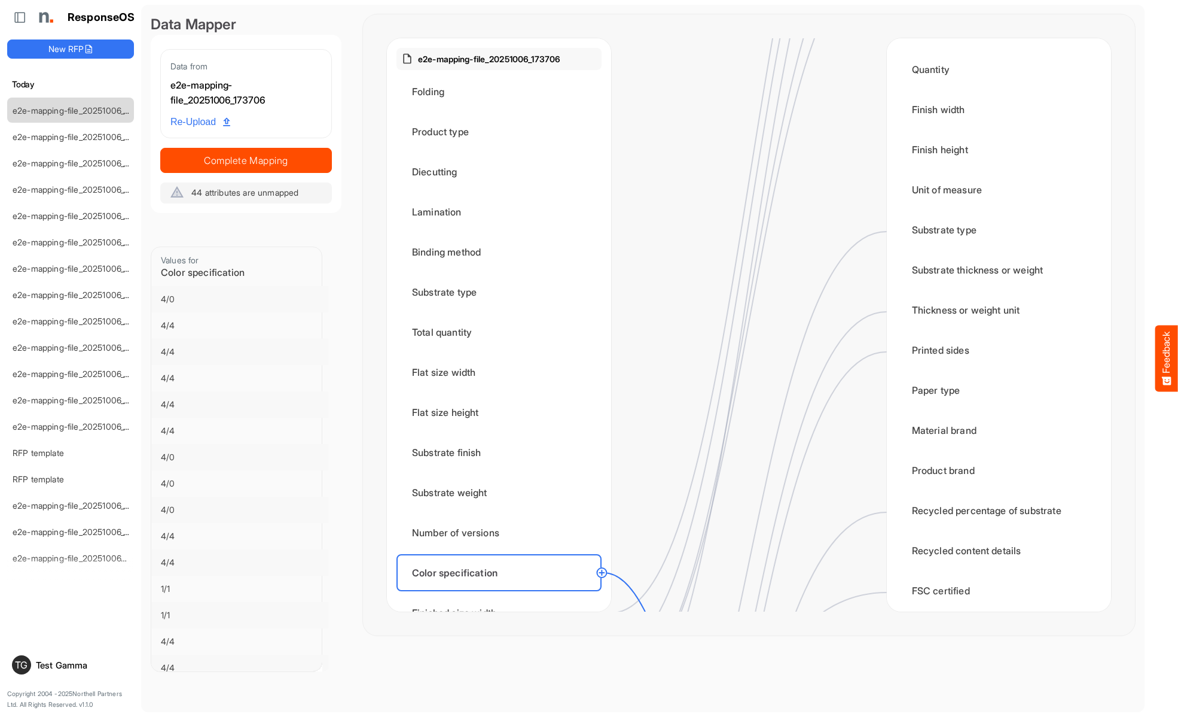
scroll to position [1555, 0]
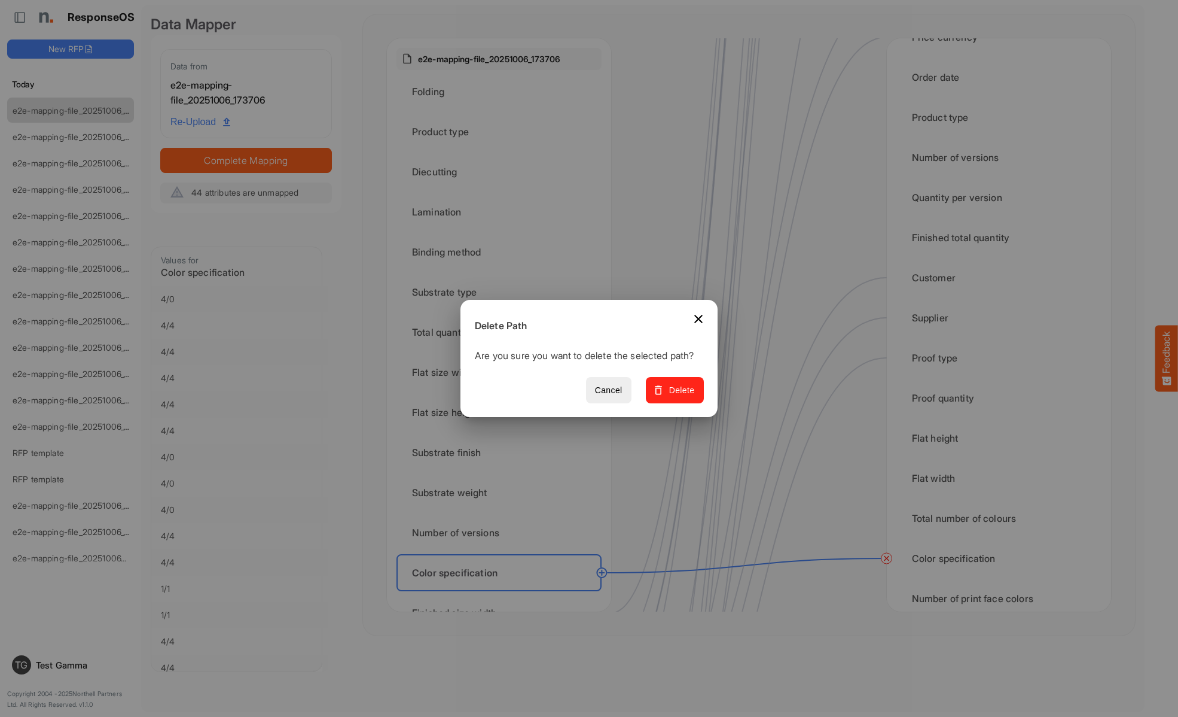
click at [679, 397] on span "Delete" at bounding box center [675, 390] width 40 height 15
click at [502, 594] on div "Finished size width" at bounding box center [499, 612] width 205 height 37
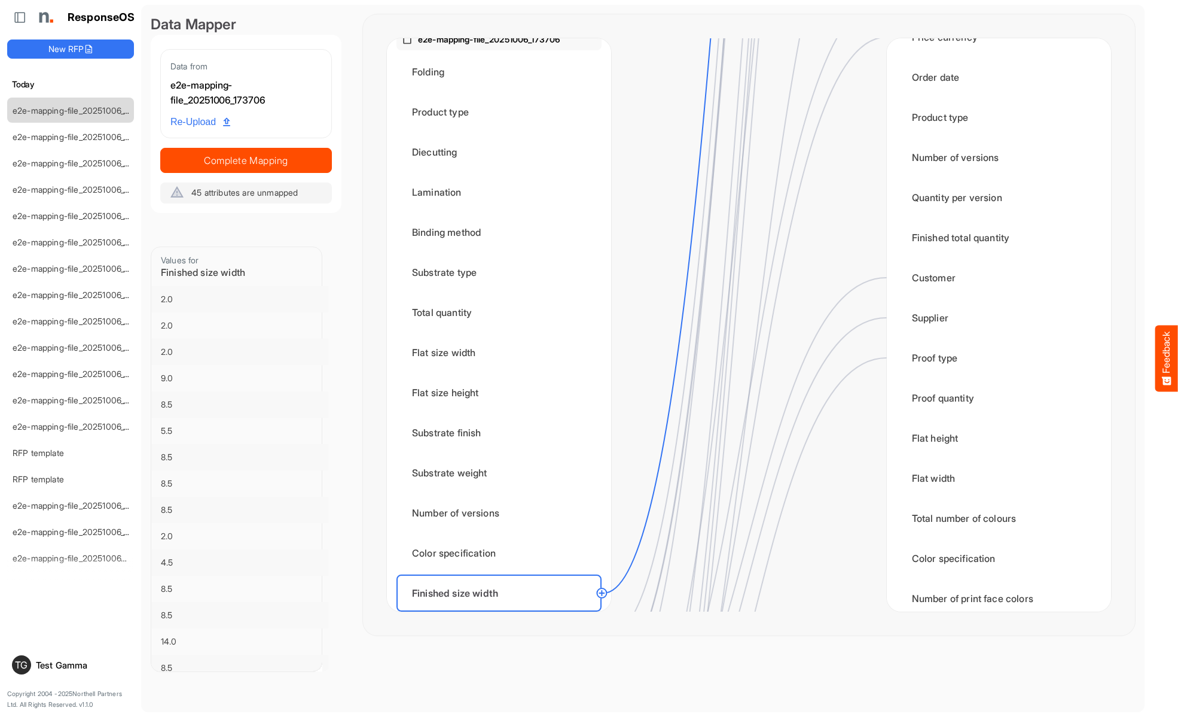
scroll to position [0, 0]
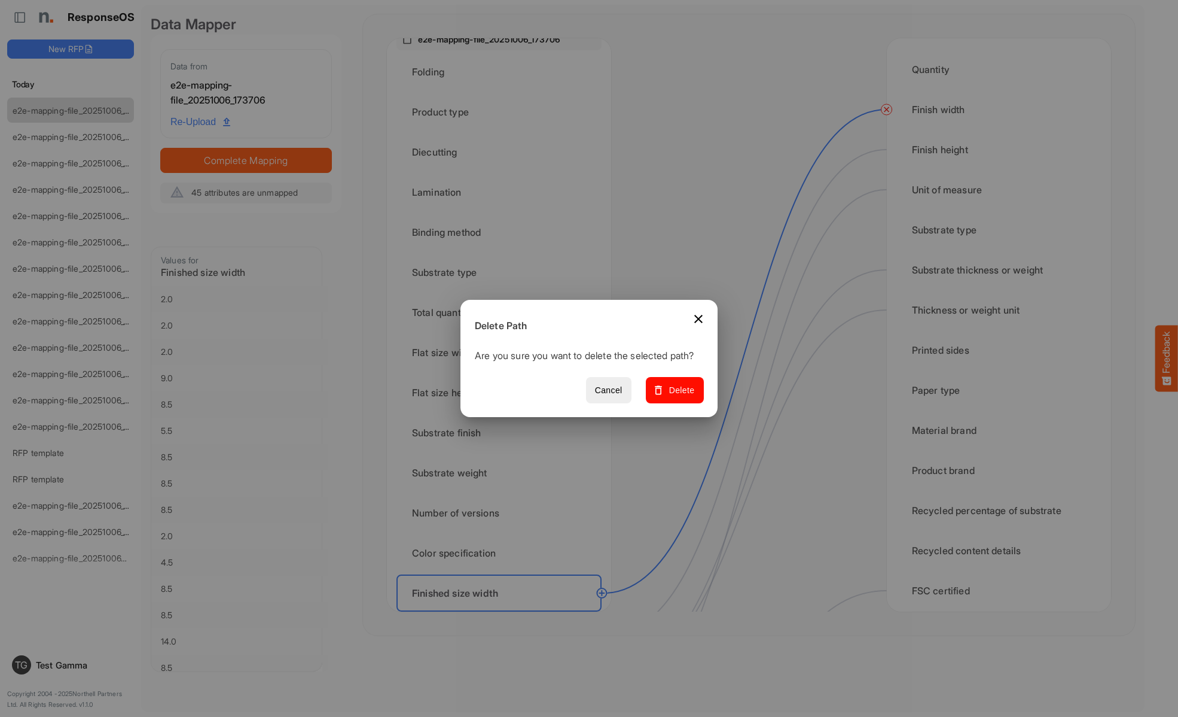
click at [679, 397] on span "Delete" at bounding box center [675, 390] width 40 height 15
click at [502, 614] on div "Finished size height" at bounding box center [499, 632] width 205 height 37
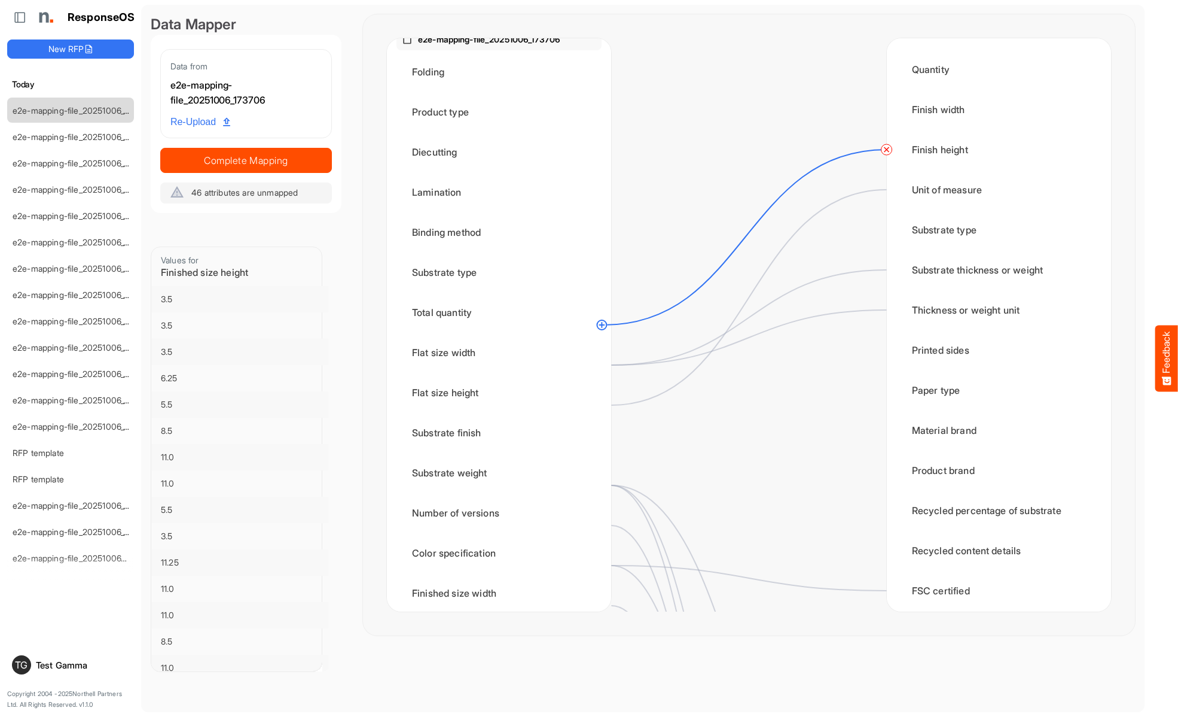
scroll to position [328, 0]
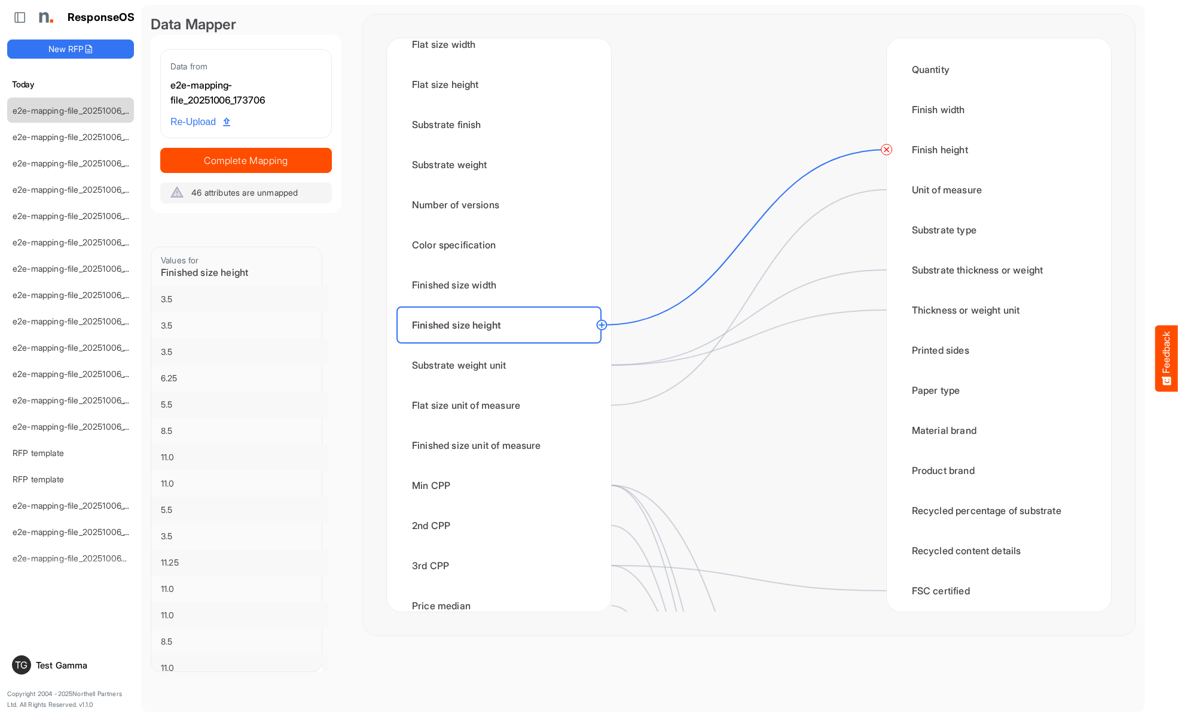
click at [886, 150] on circle at bounding box center [887, 149] width 14 height 14
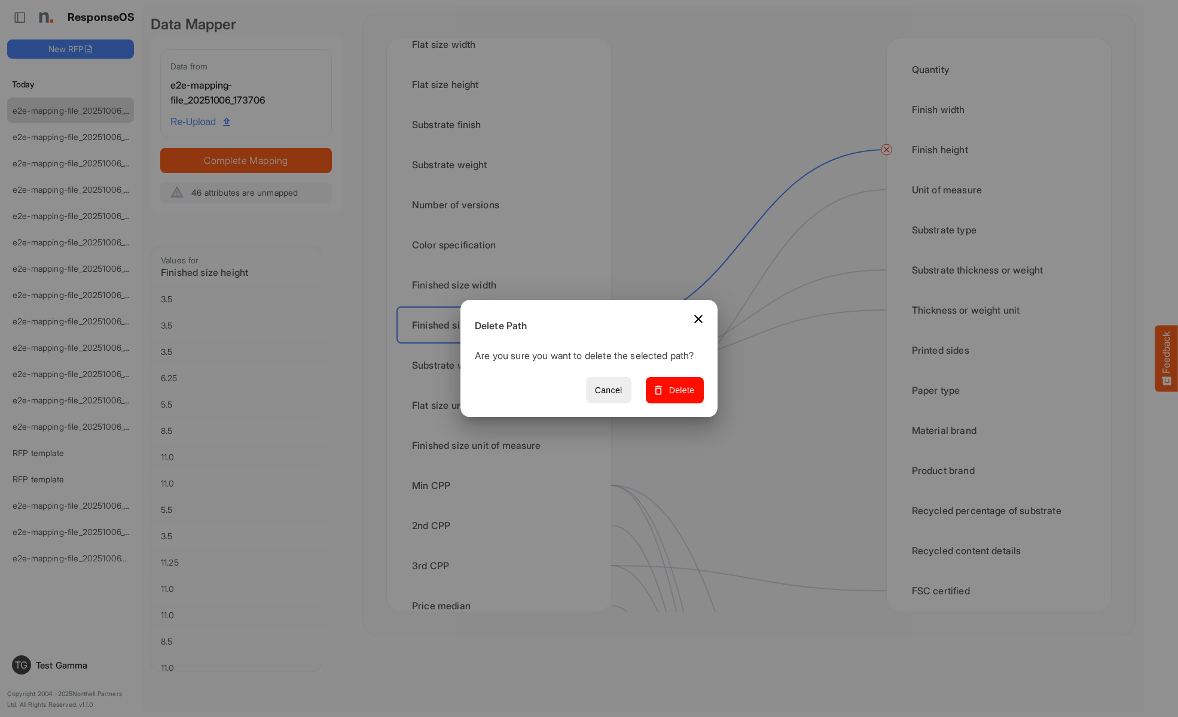
click at [679, 397] on span "Delete" at bounding box center [675, 390] width 40 height 15
click at [502, 365] on div "Substrate weight unit" at bounding box center [499, 364] width 205 height 37
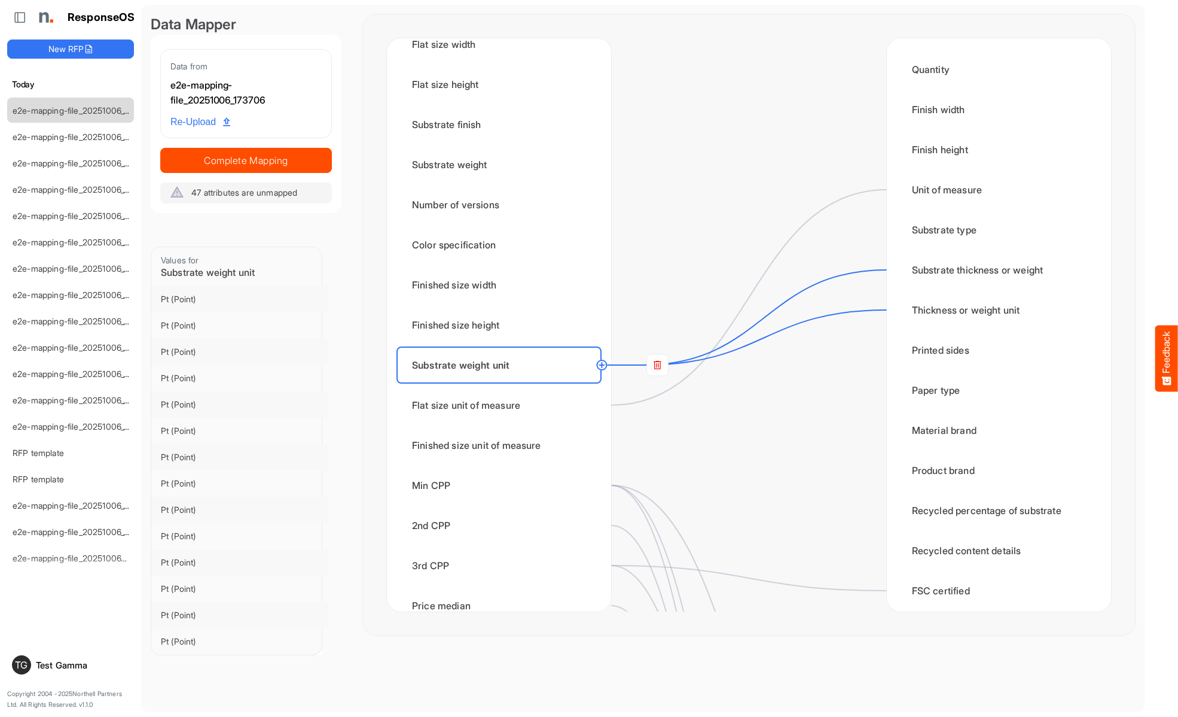
click at [657, 365] on rect at bounding box center [658, 365] width 22 height 22
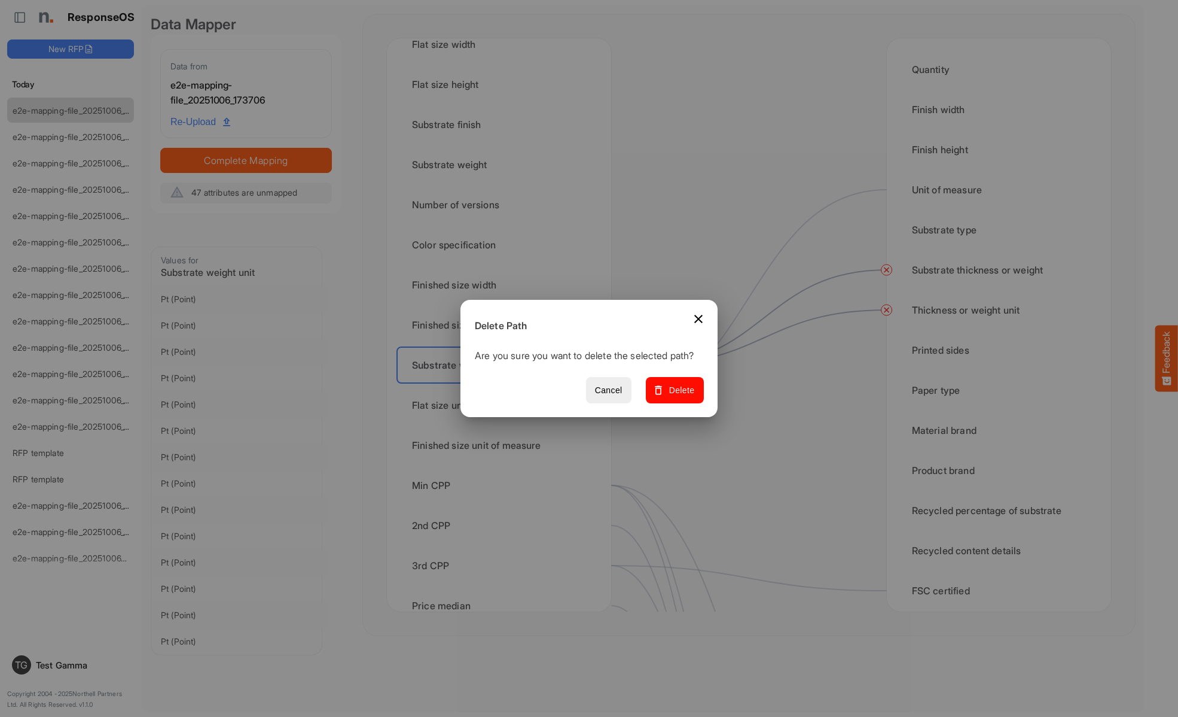
click at [679, 397] on span "Delete" at bounding box center [675, 390] width 40 height 15
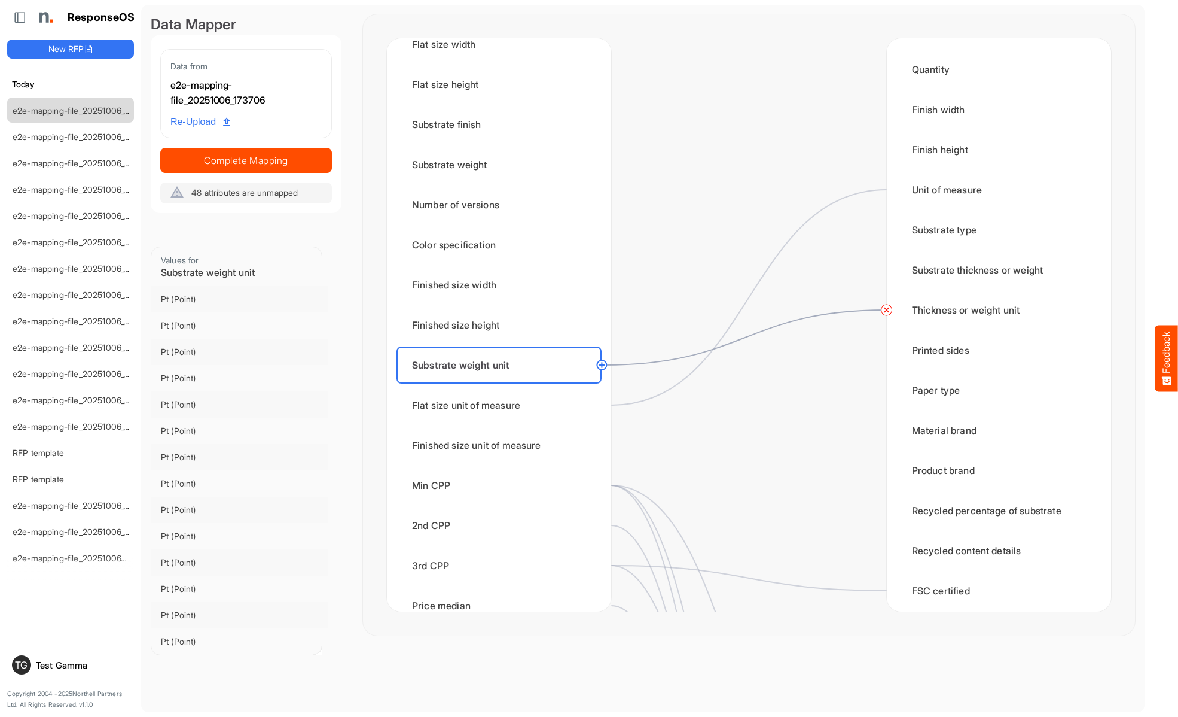
click at [886, 310] on circle at bounding box center [887, 310] width 14 height 14
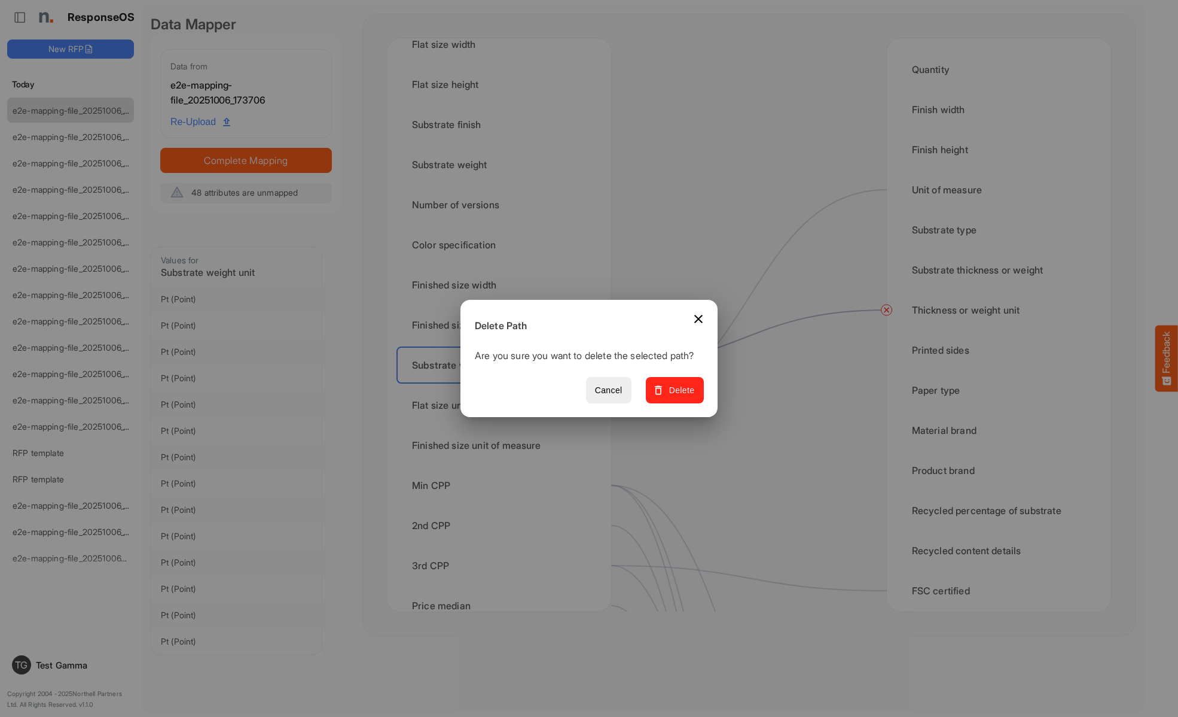
click at [679, 397] on span "Delete" at bounding box center [675, 390] width 40 height 15
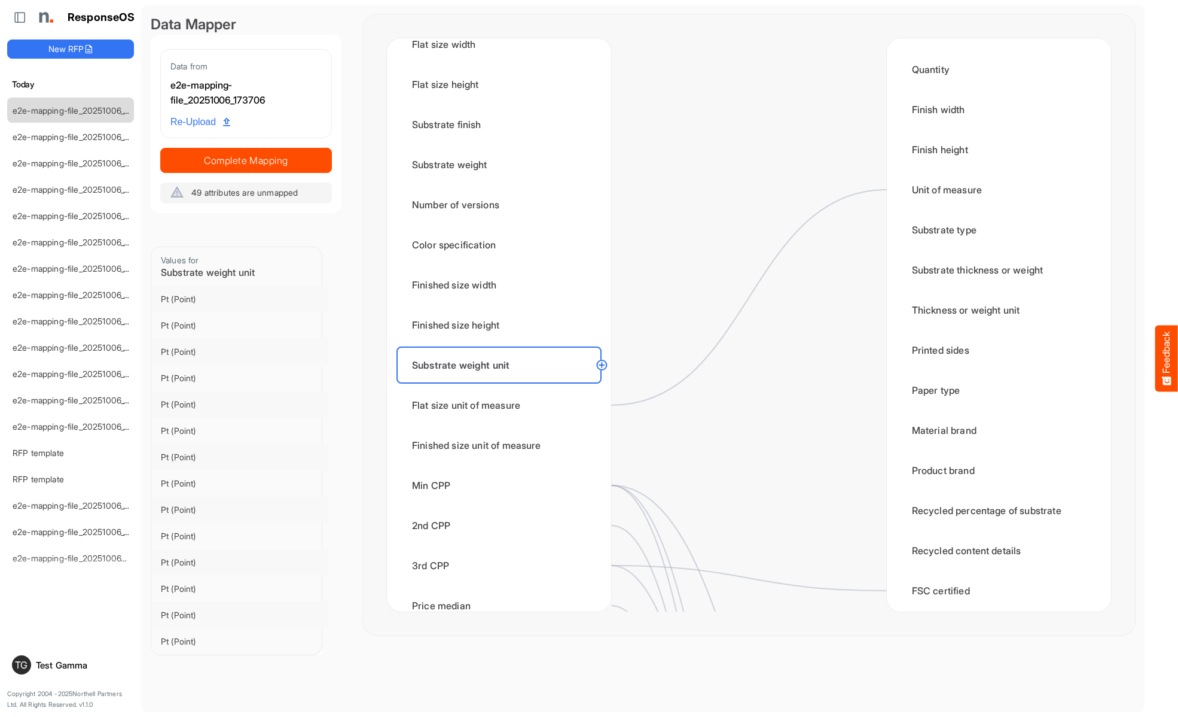
click at [502, 405] on div "Flat size unit of measure" at bounding box center [499, 404] width 205 height 37
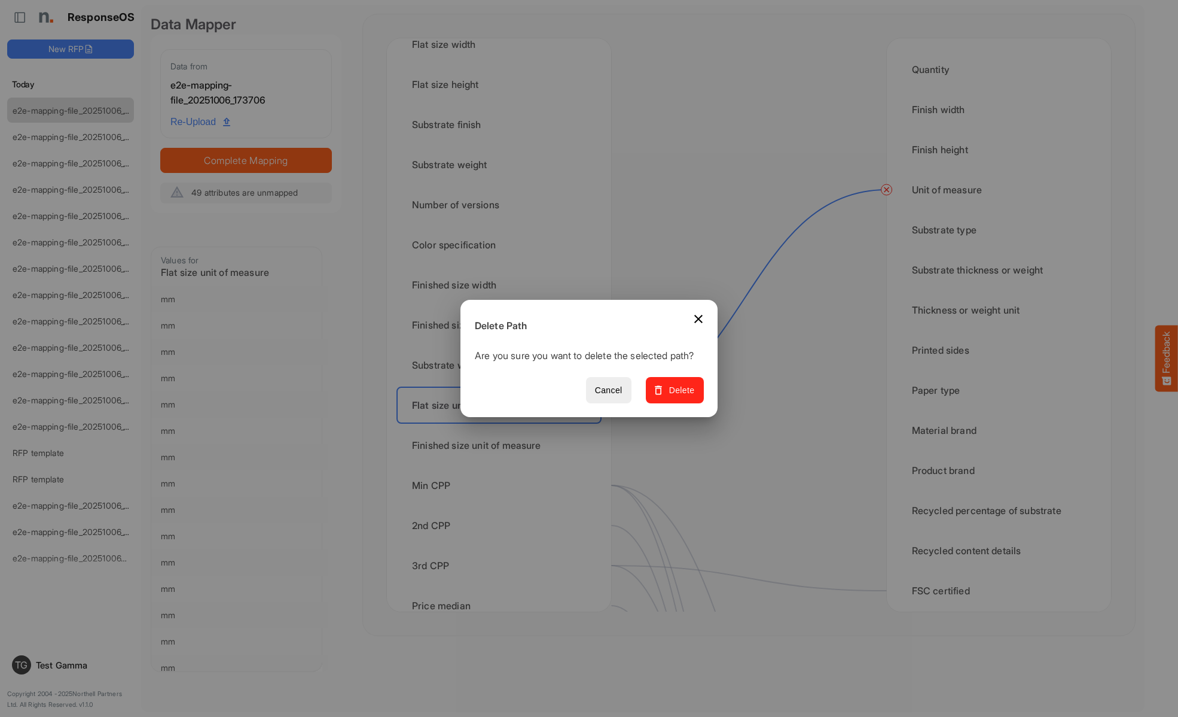
click at [679, 397] on span "Delete" at bounding box center [675, 390] width 40 height 15
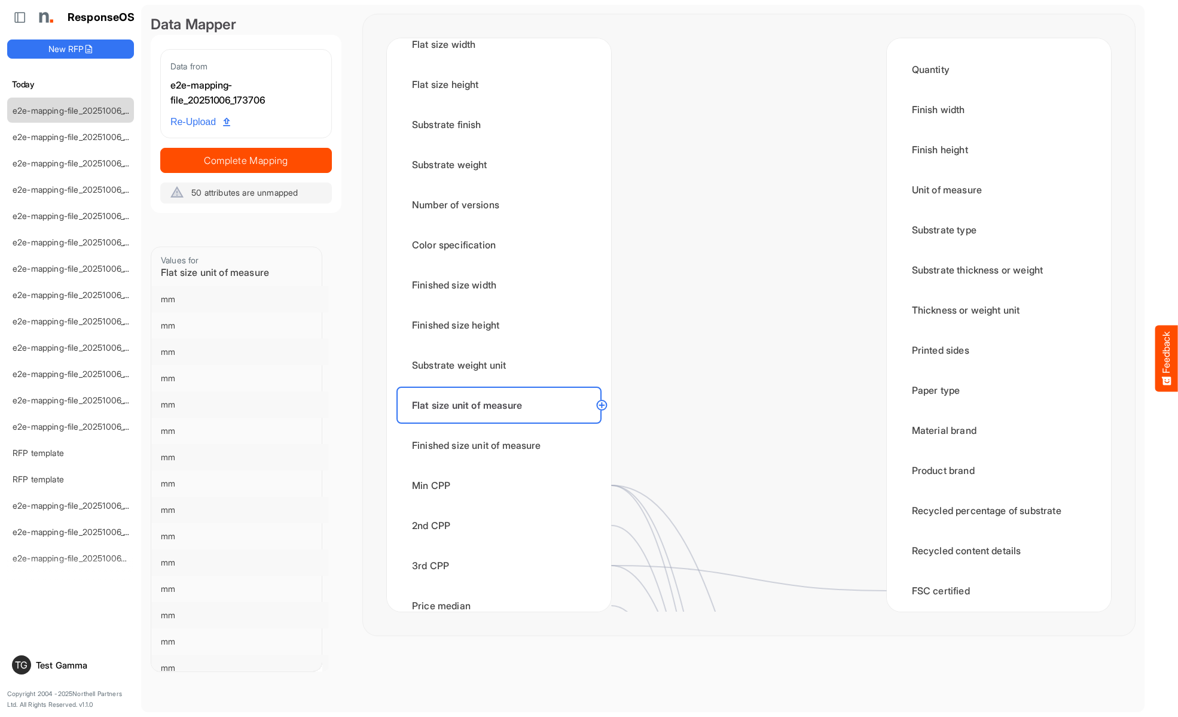
click at [502, 445] on div "Finished size unit of measure" at bounding box center [499, 444] width 205 height 37
click at [502, 485] on div "Min CPP" at bounding box center [499, 485] width 205 height 37
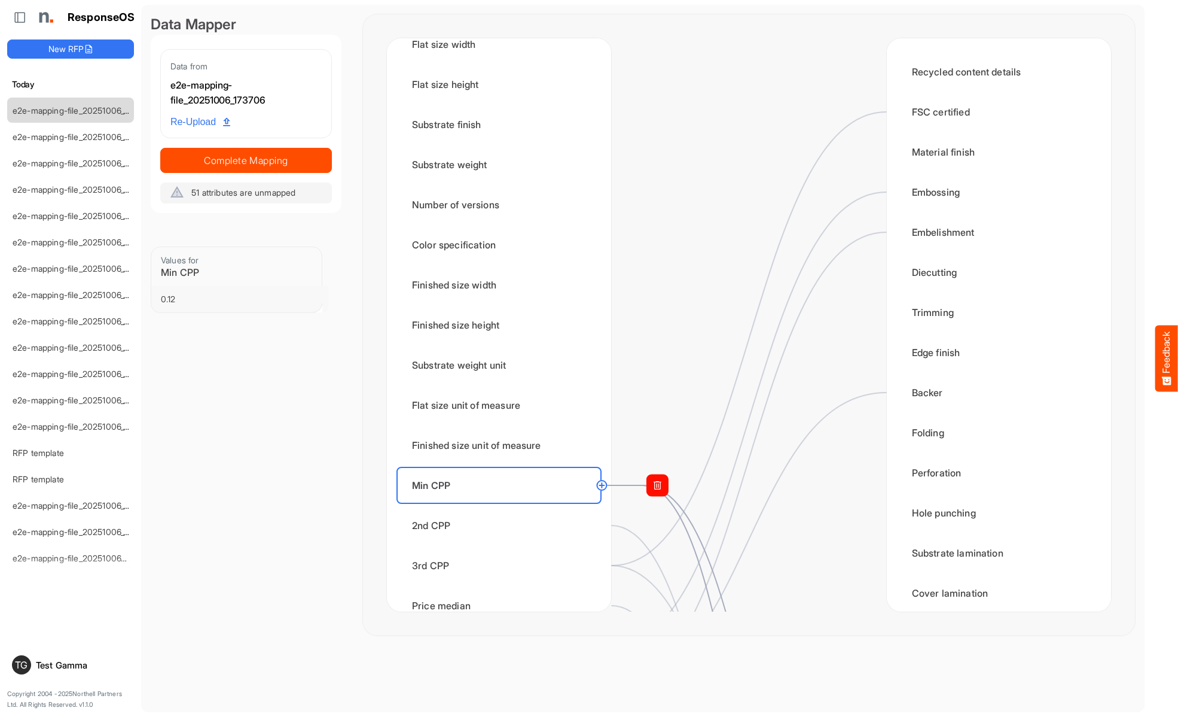
scroll to position [0, 0]
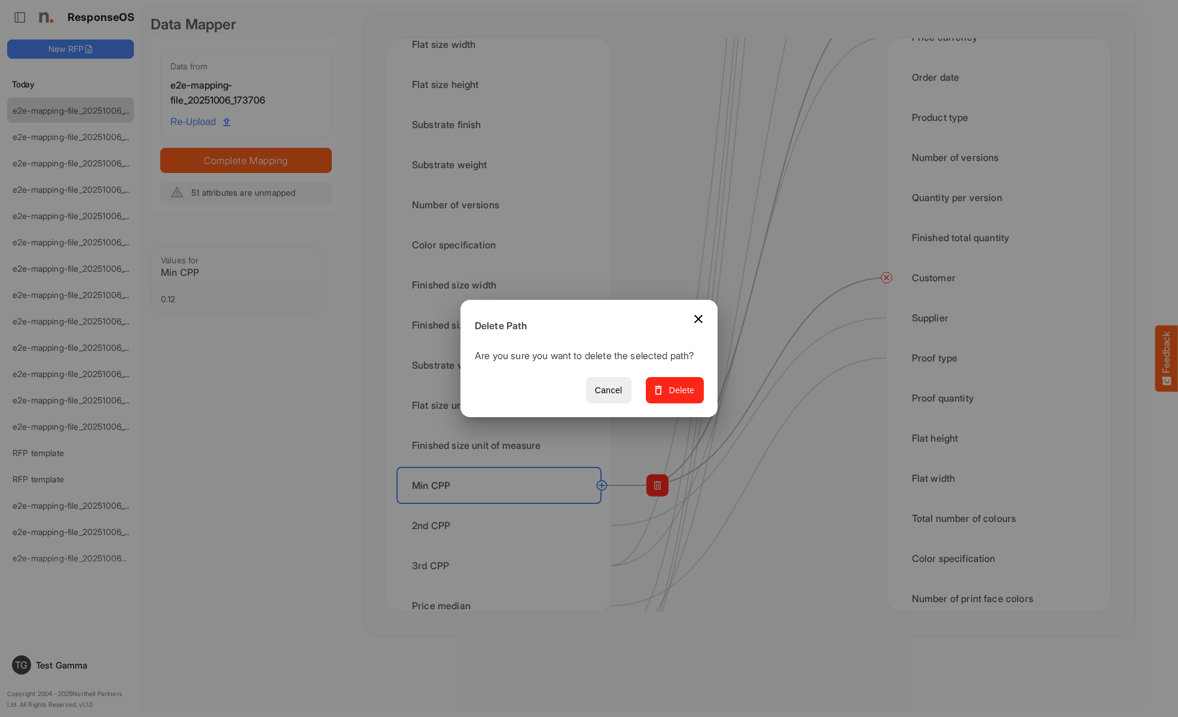
click at [679, 397] on span "Delete" at bounding box center [675, 390] width 40 height 15
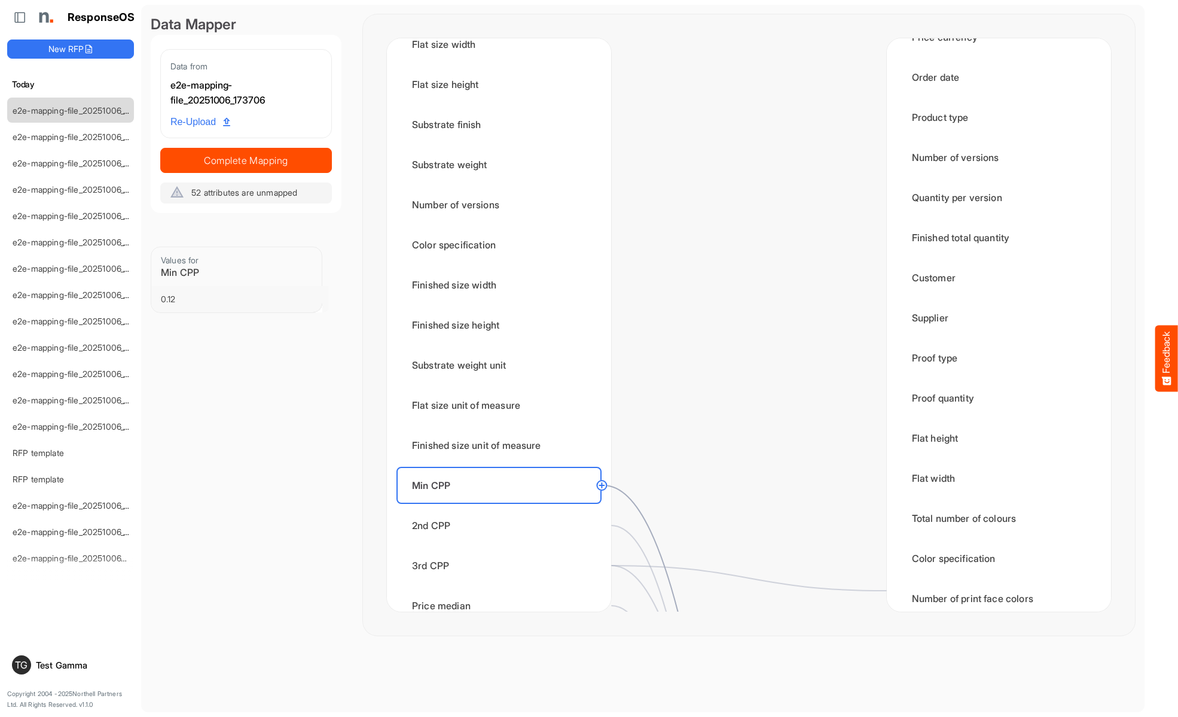
scroll to position [1077, 0]
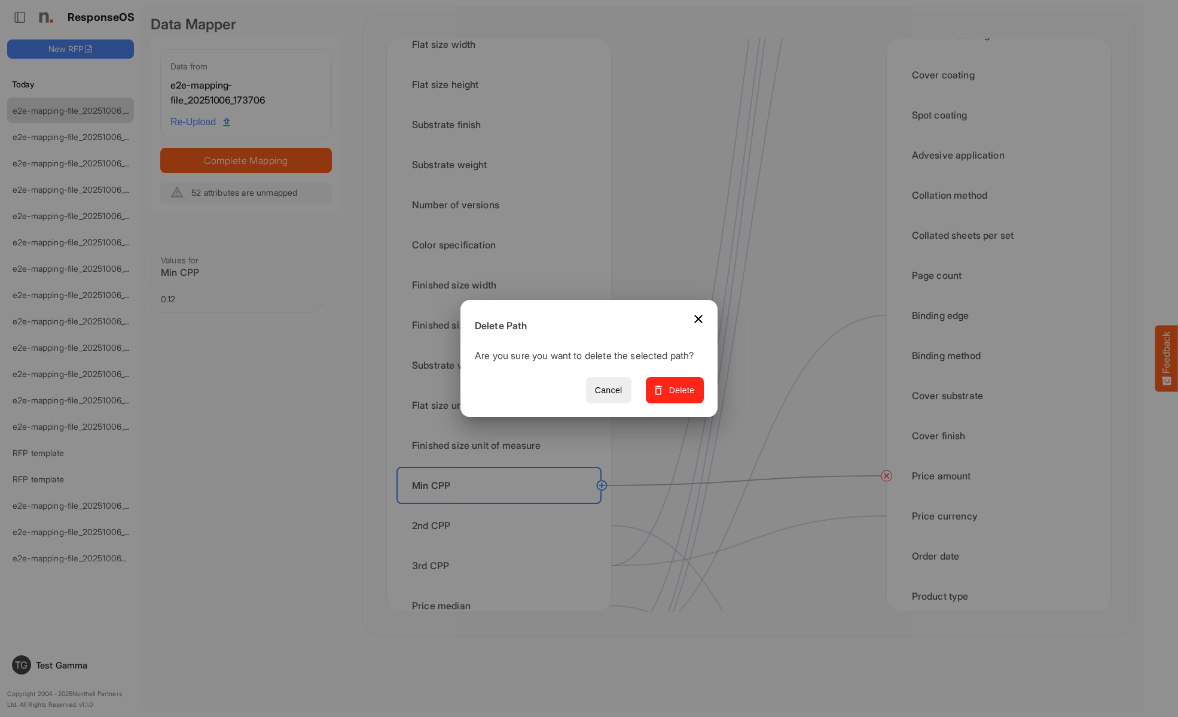
click at [679, 397] on span "Delete" at bounding box center [675, 390] width 40 height 15
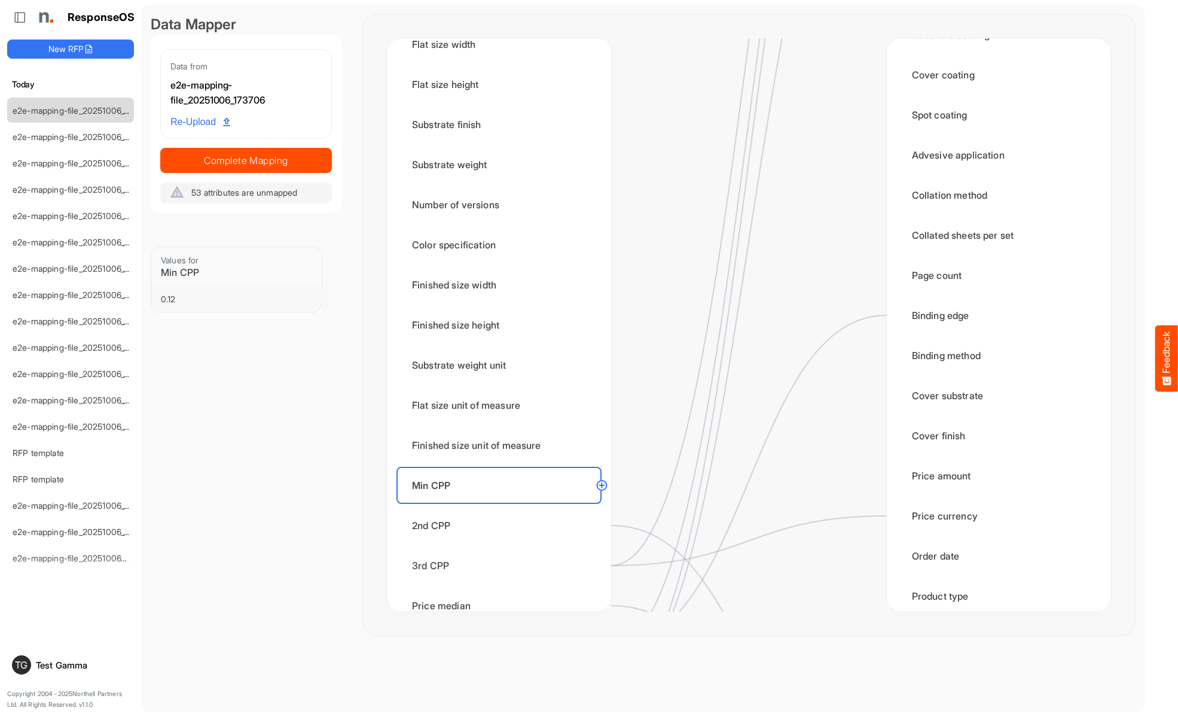
click at [502, 525] on div "2nd CPP" at bounding box center [499, 525] width 205 height 37
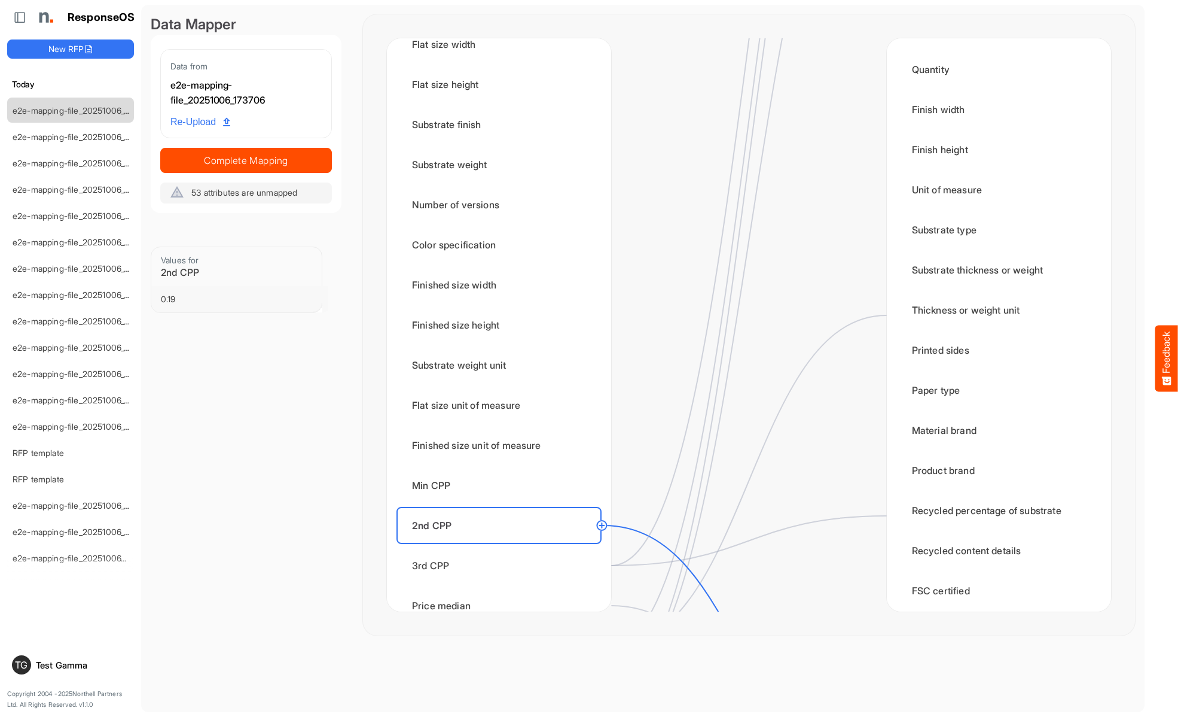
scroll to position [1316, 0]
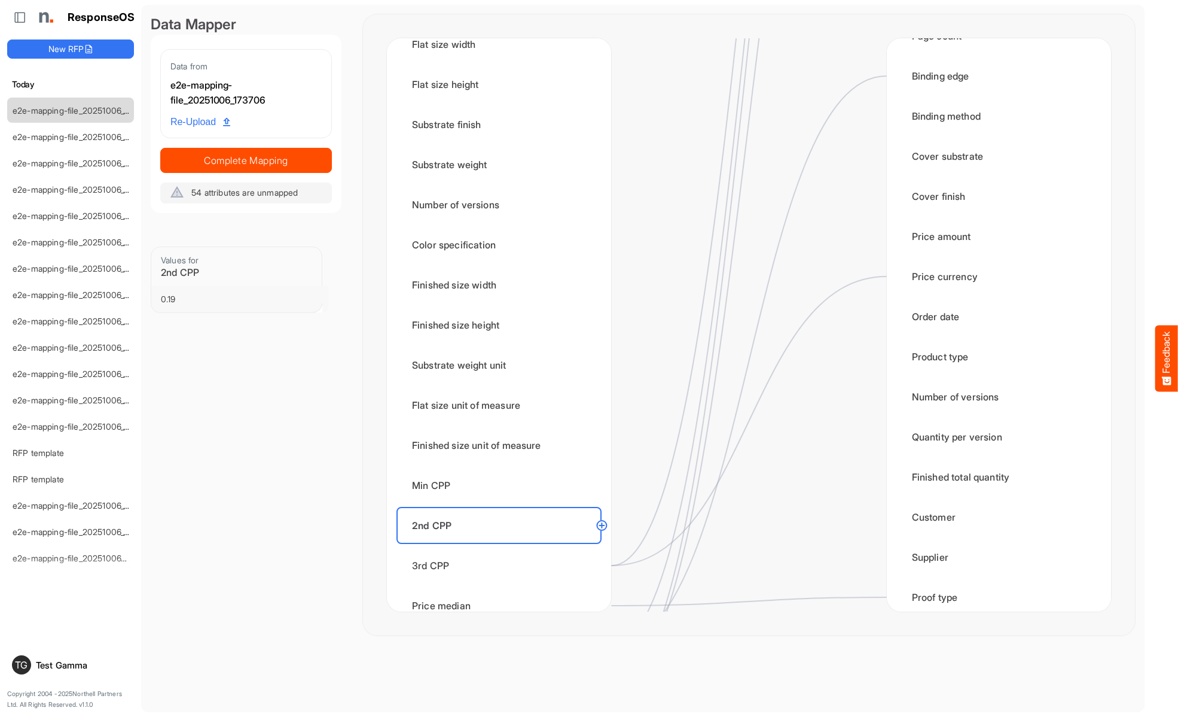
click at [502, 565] on div "3rd CPP" at bounding box center [499, 565] width 205 height 37
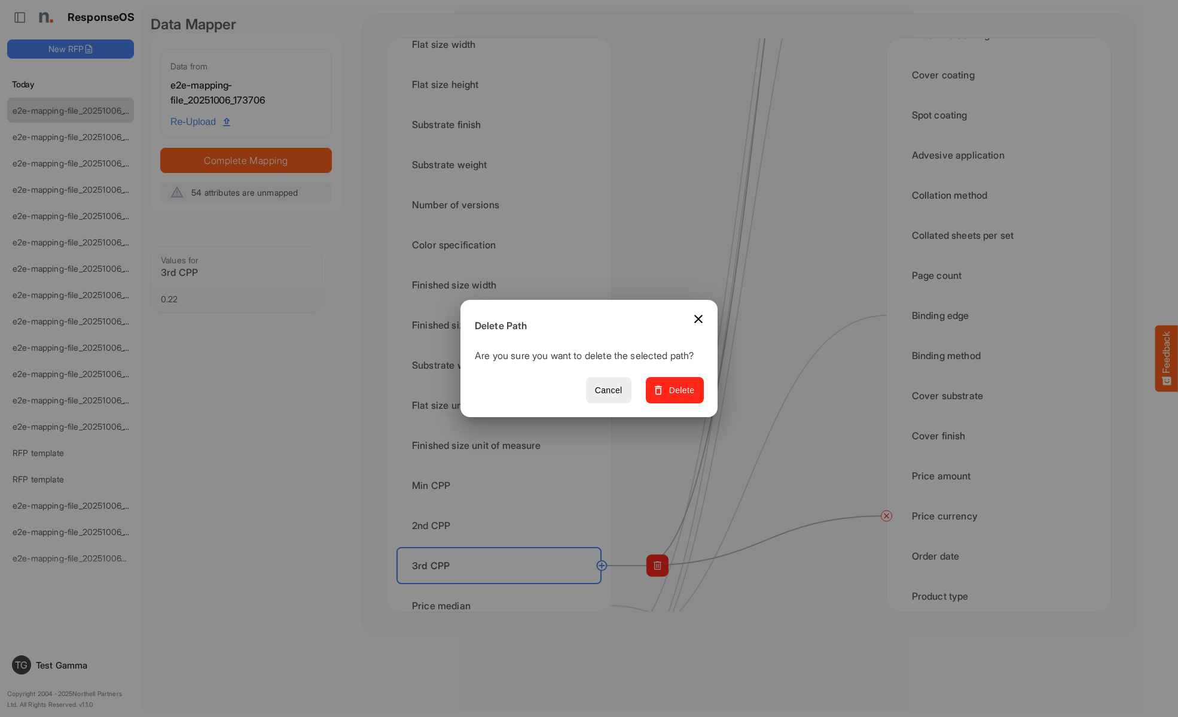
click at [679, 397] on span "Delete" at bounding box center [675, 390] width 40 height 15
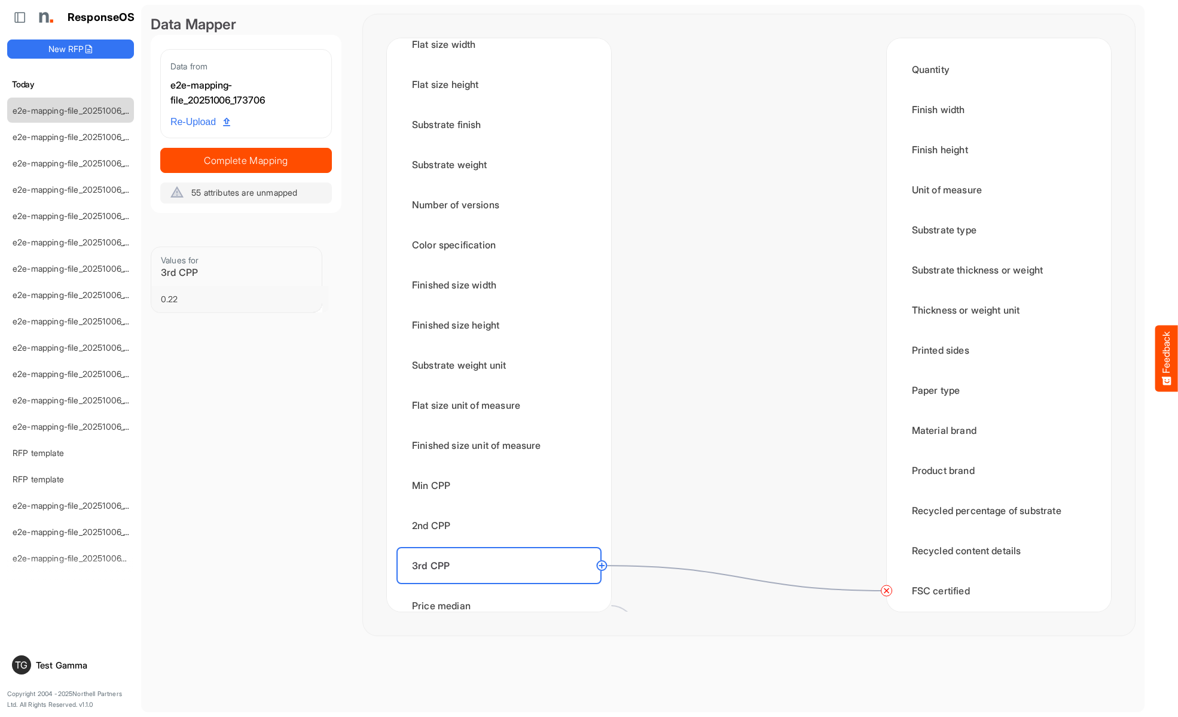
click at [886, 590] on circle at bounding box center [887, 590] width 14 height 14
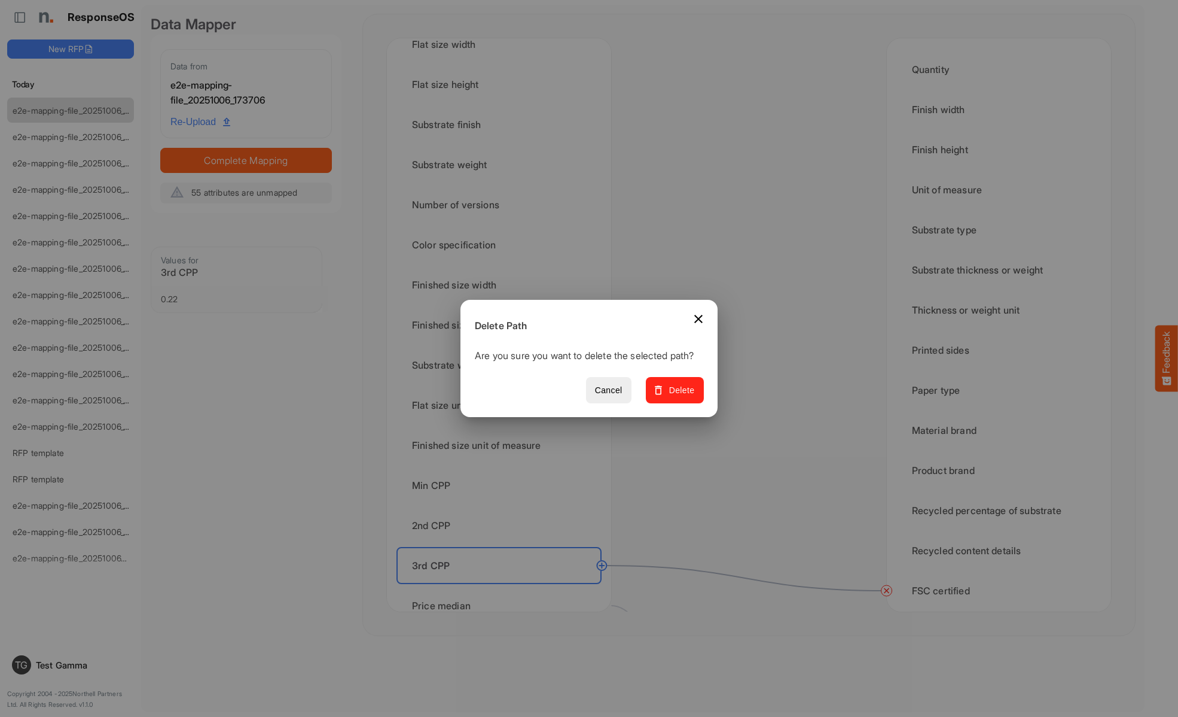
click at [679, 397] on span "Delete" at bounding box center [675, 390] width 40 height 15
click at [502, 593] on div "Price median" at bounding box center [499, 605] width 205 height 37
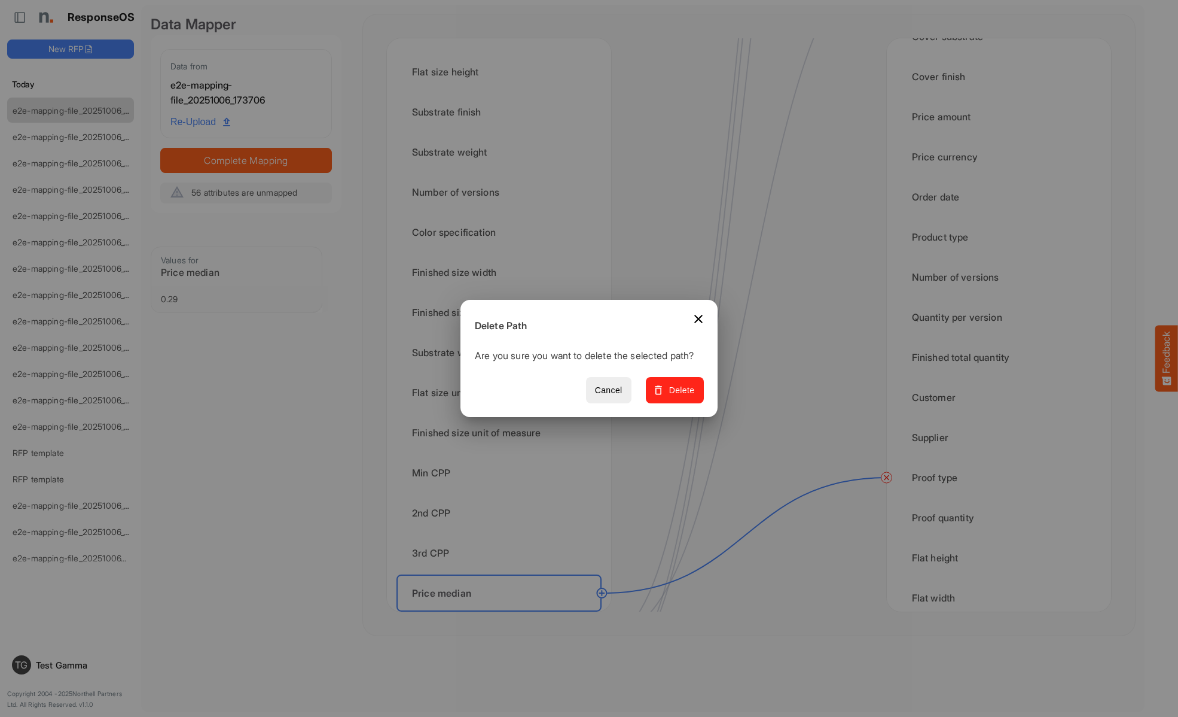
click at [679, 397] on span "Delete" at bounding box center [675, 390] width 40 height 15
